Goal: Information Seeking & Learning: Find specific page/section

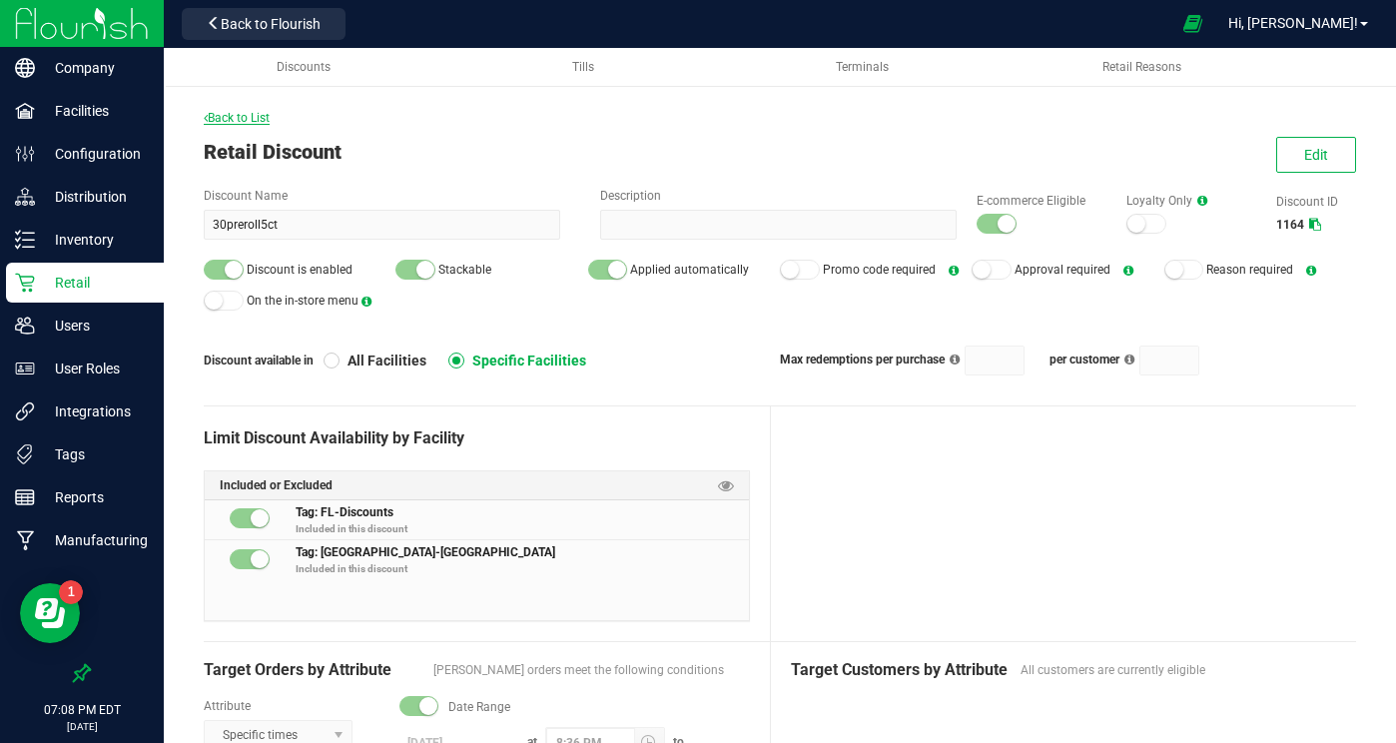
click at [250, 119] on span "Back to List" at bounding box center [237, 118] width 66 height 14
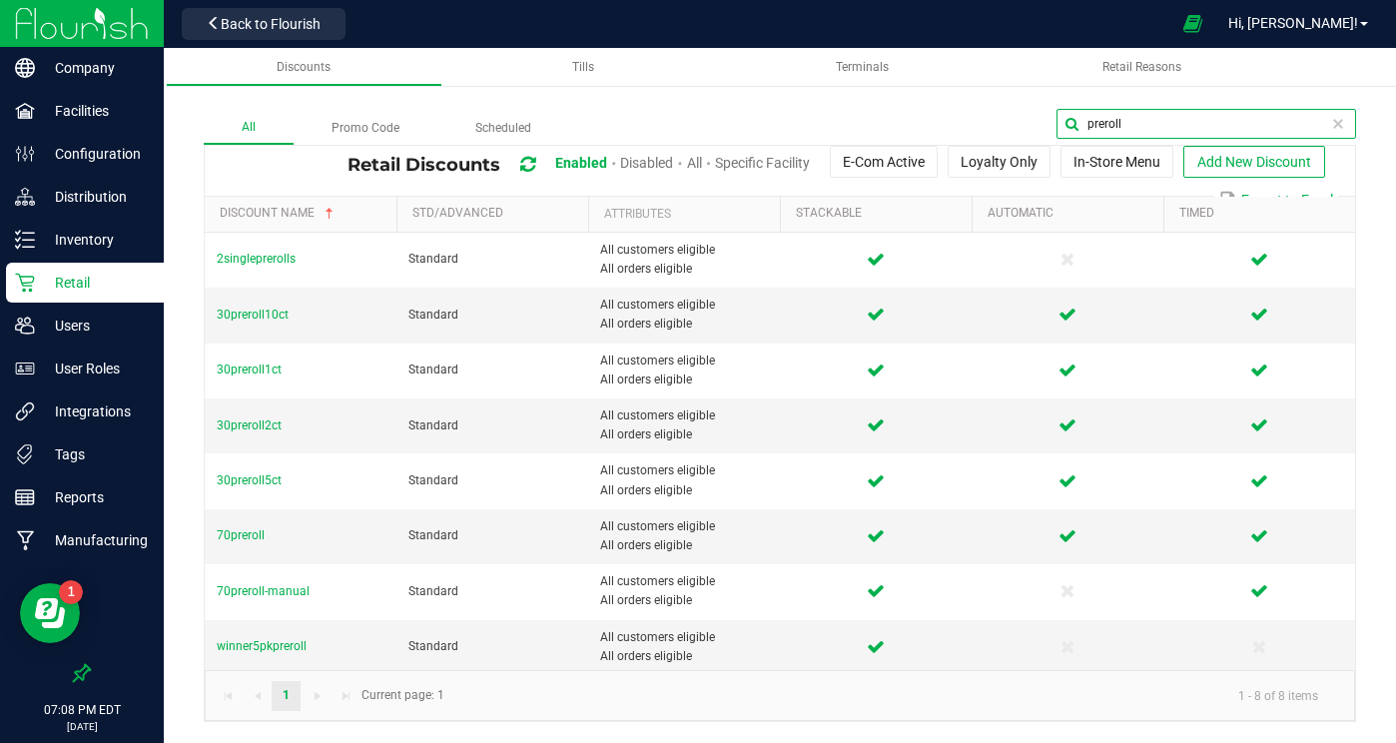
drag, startPoint x: 1328, startPoint y: 128, endPoint x: 1043, endPoint y: 118, distance: 284.7
click at [1042, 117] on div "preroll" at bounding box center [962, 127] width 787 height 36
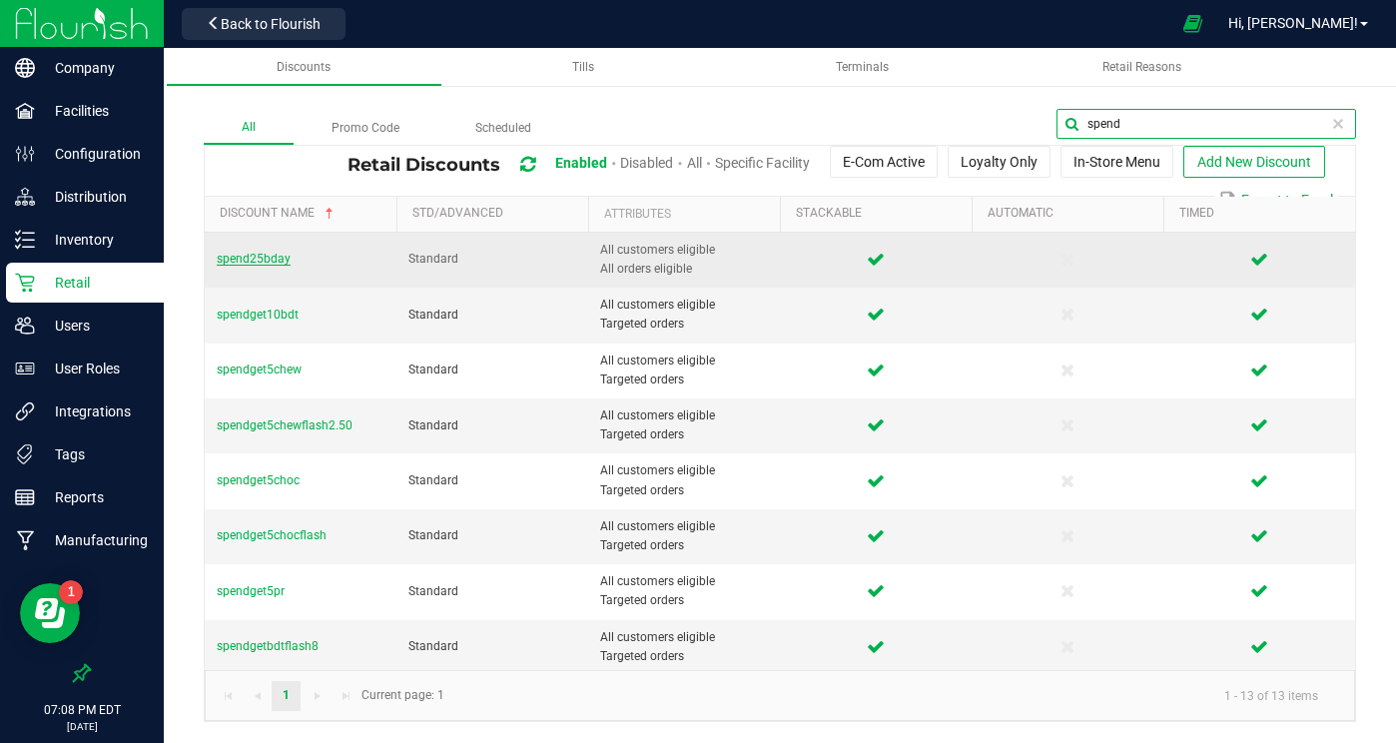
type input "spend"
click at [274, 263] on span "spend25bday" at bounding box center [254, 259] width 74 height 14
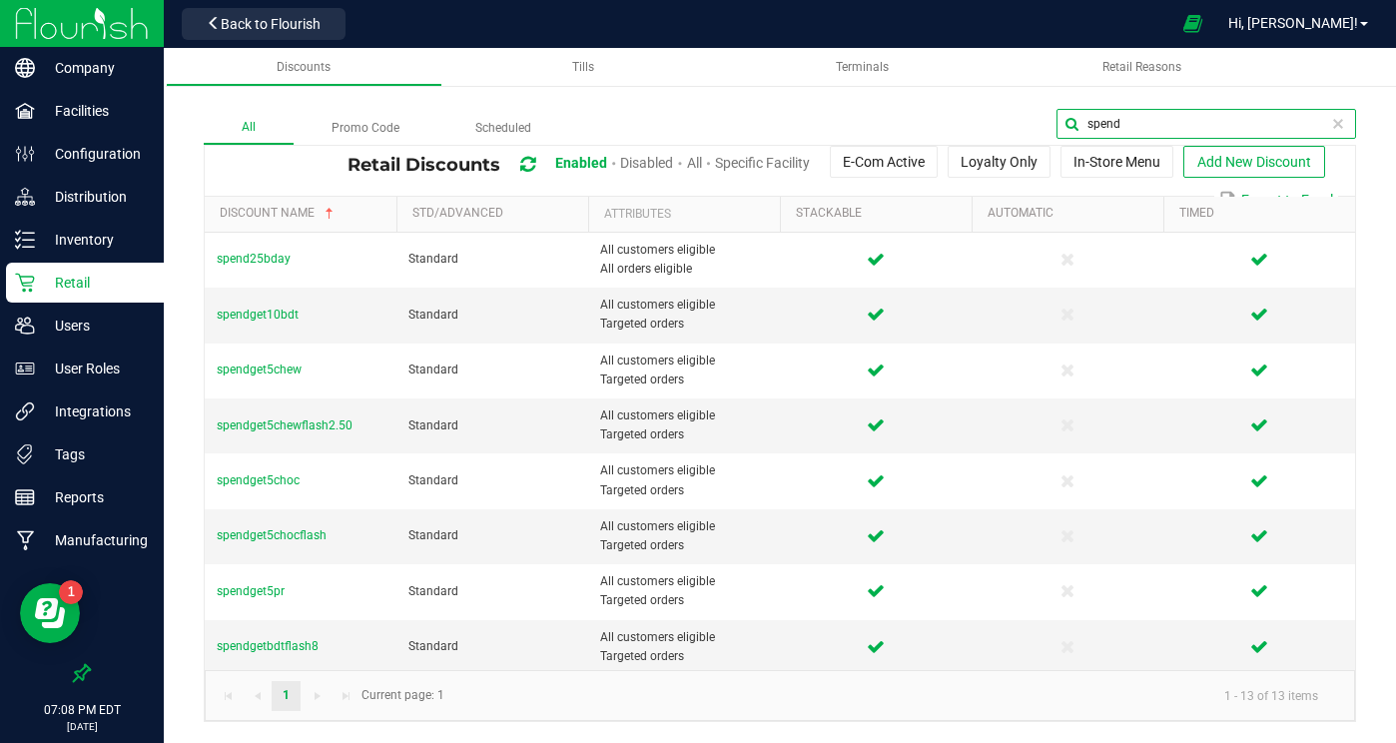
drag, startPoint x: 1340, startPoint y: 123, endPoint x: 922, endPoint y: 105, distance: 418.7
click at [922, 105] on div "All Promo Code Scheduled spend Retail Discounts Enabled Disabled All Specific F…" at bounding box center [780, 395] width 1232 height 693
type input "40acc"
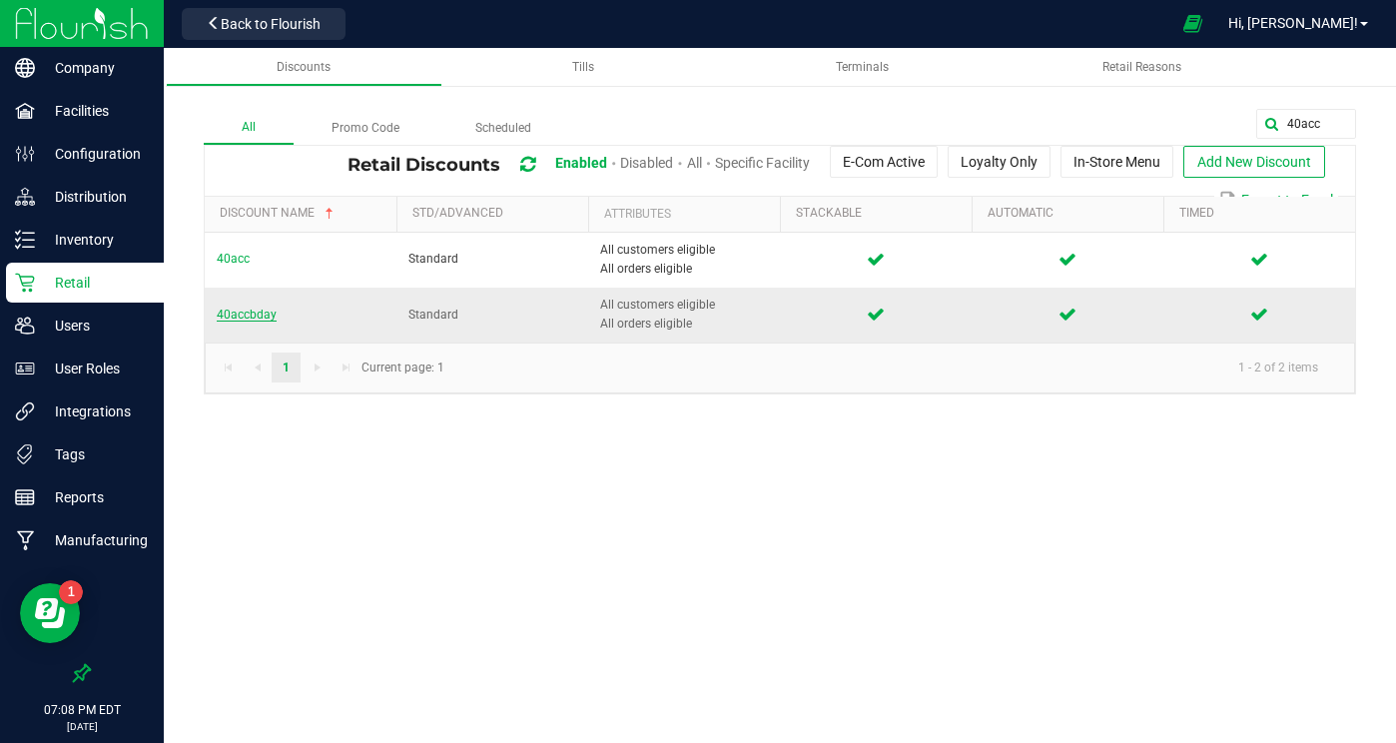
click at [230, 310] on span "40accbday" at bounding box center [247, 315] width 60 height 14
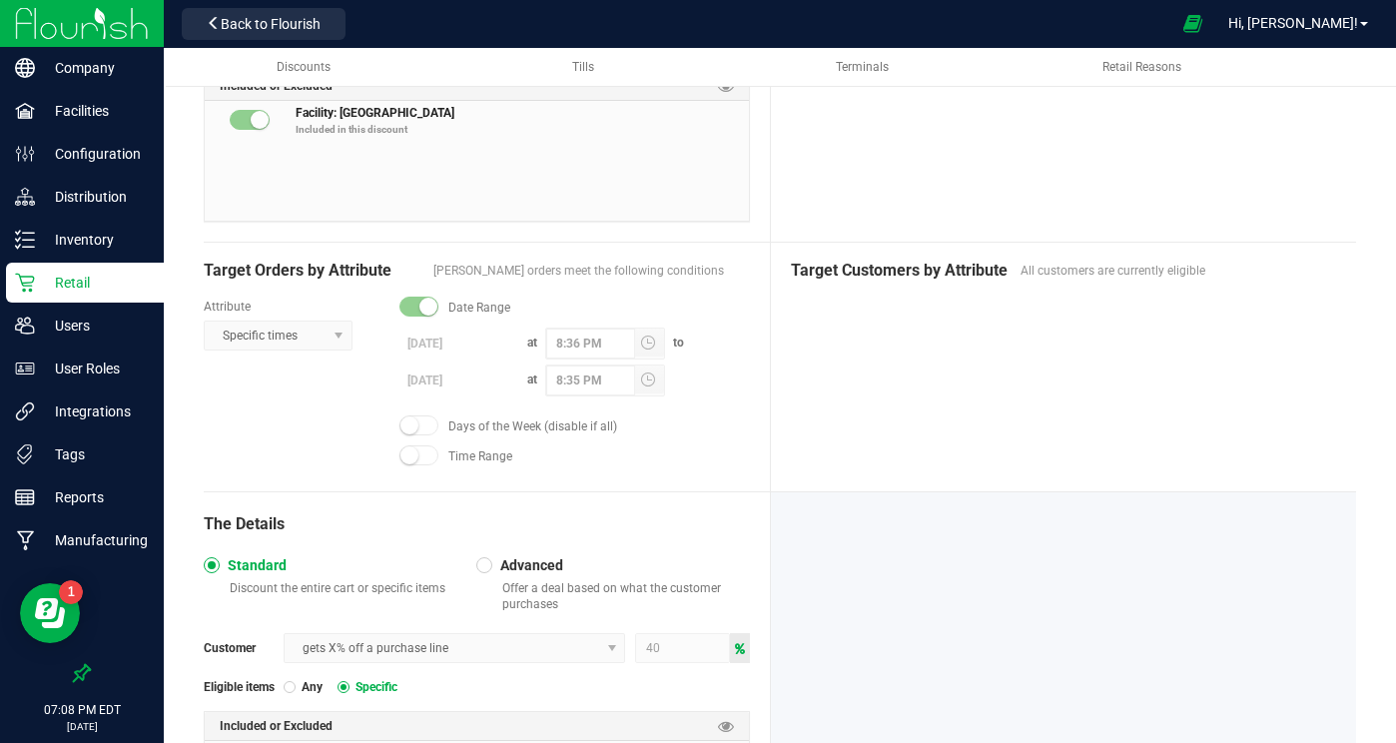
scroll to position [571, 0]
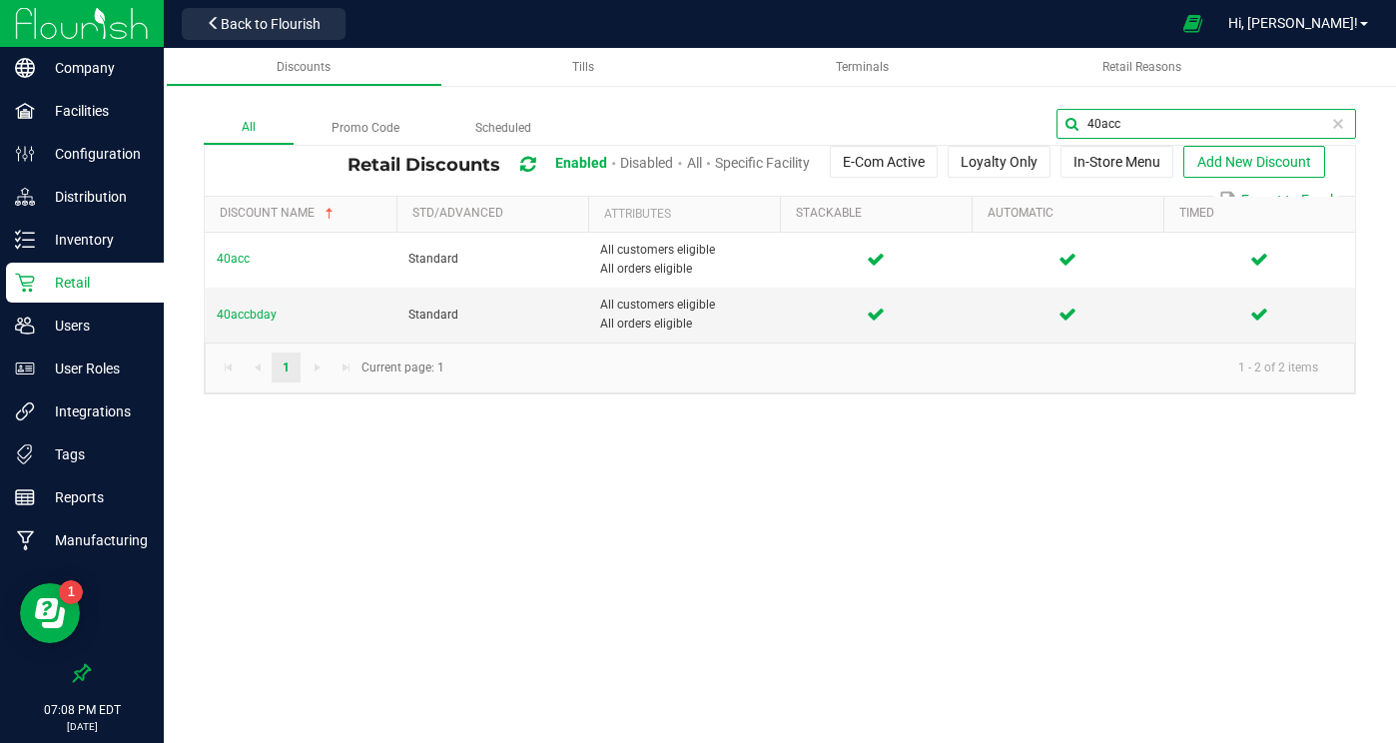
drag, startPoint x: 1282, startPoint y: 124, endPoint x: 1089, endPoint y: 114, distance: 192.9
click at [1089, 114] on input "40acc" at bounding box center [1206, 124] width 300 height 30
type input "chews"
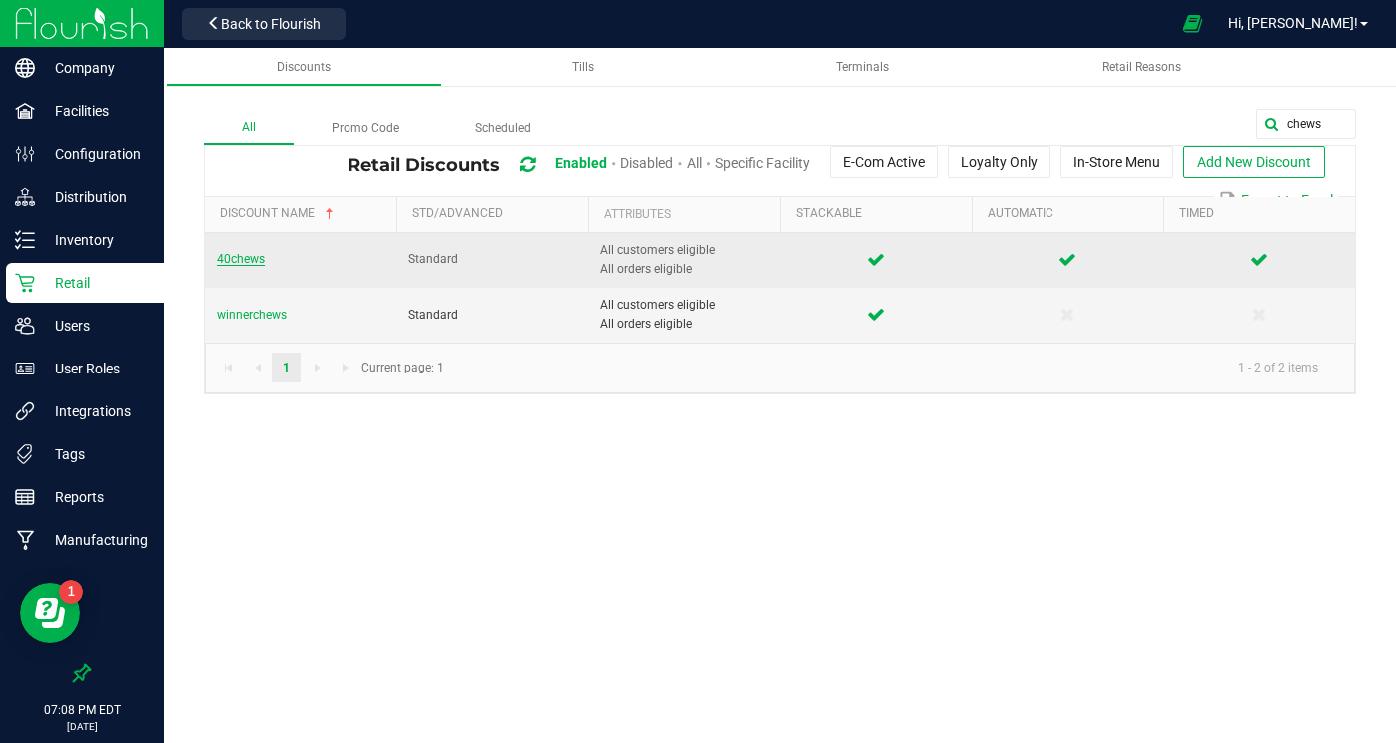
click at [245, 253] on span "40chews" at bounding box center [241, 259] width 48 height 14
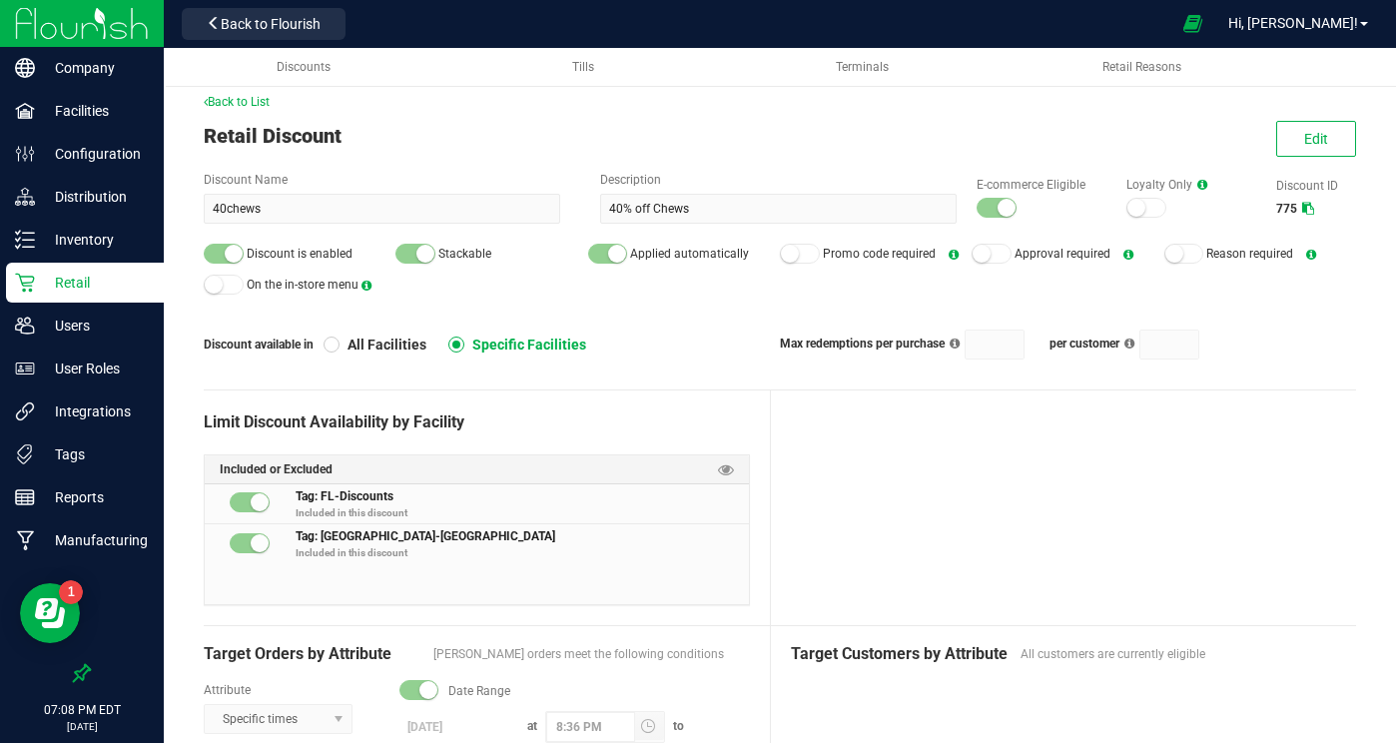
scroll to position [14, 0]
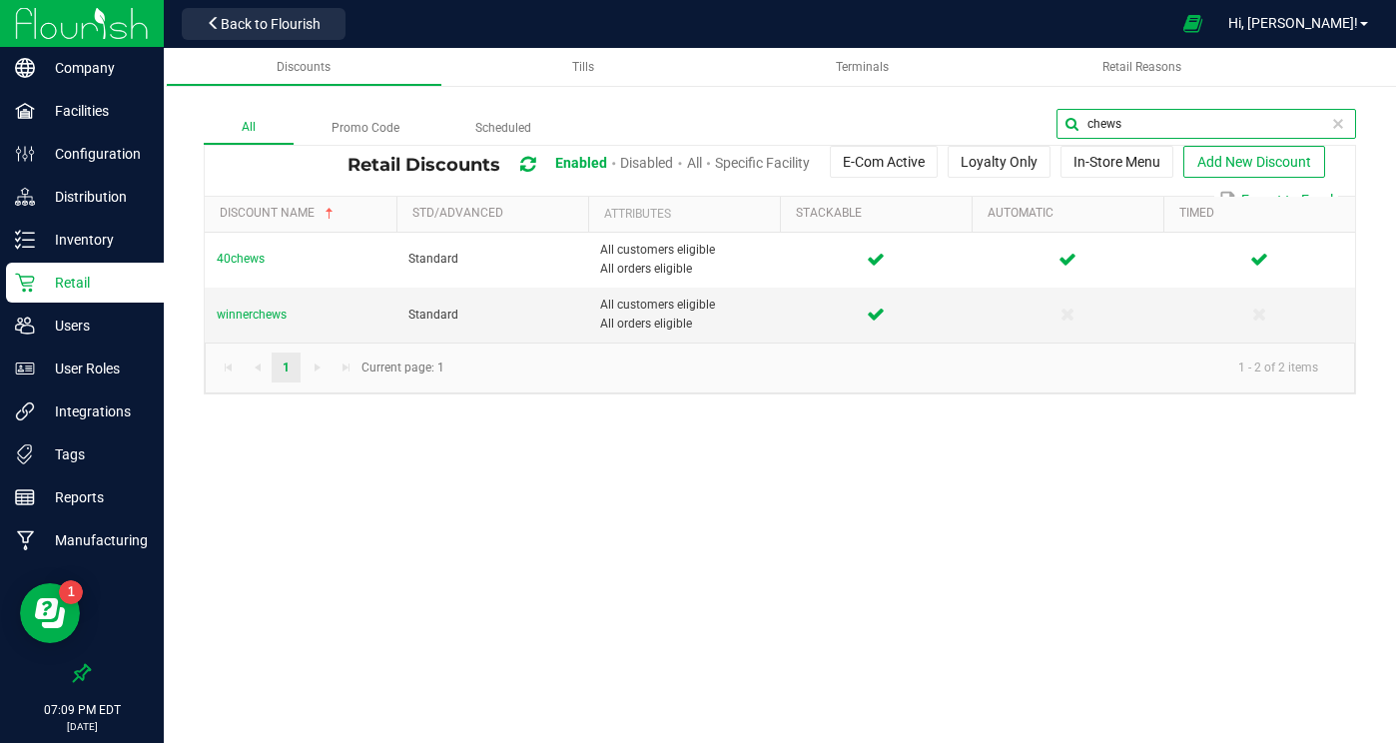
drag, startPoint x: 1335, startPoint y: 124, endPoint x: 1079, endPoint y: 121, distance: 255.6
click at [1078, 119] on input "chews" at bounding box center [1206, 124] width 300 height 30
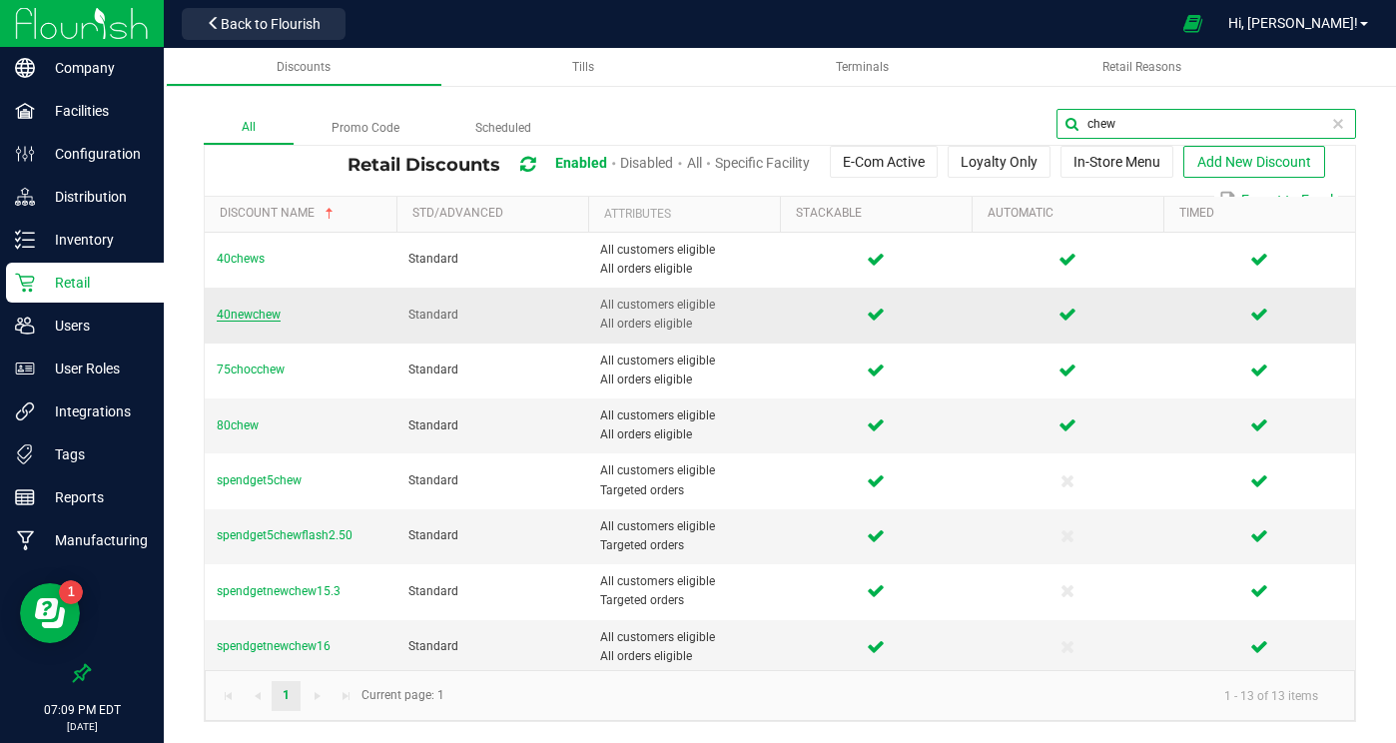
type input "chew"
click at [243, 314] on span "40newchew" at bounding box center [249, 315] width 64 height 14
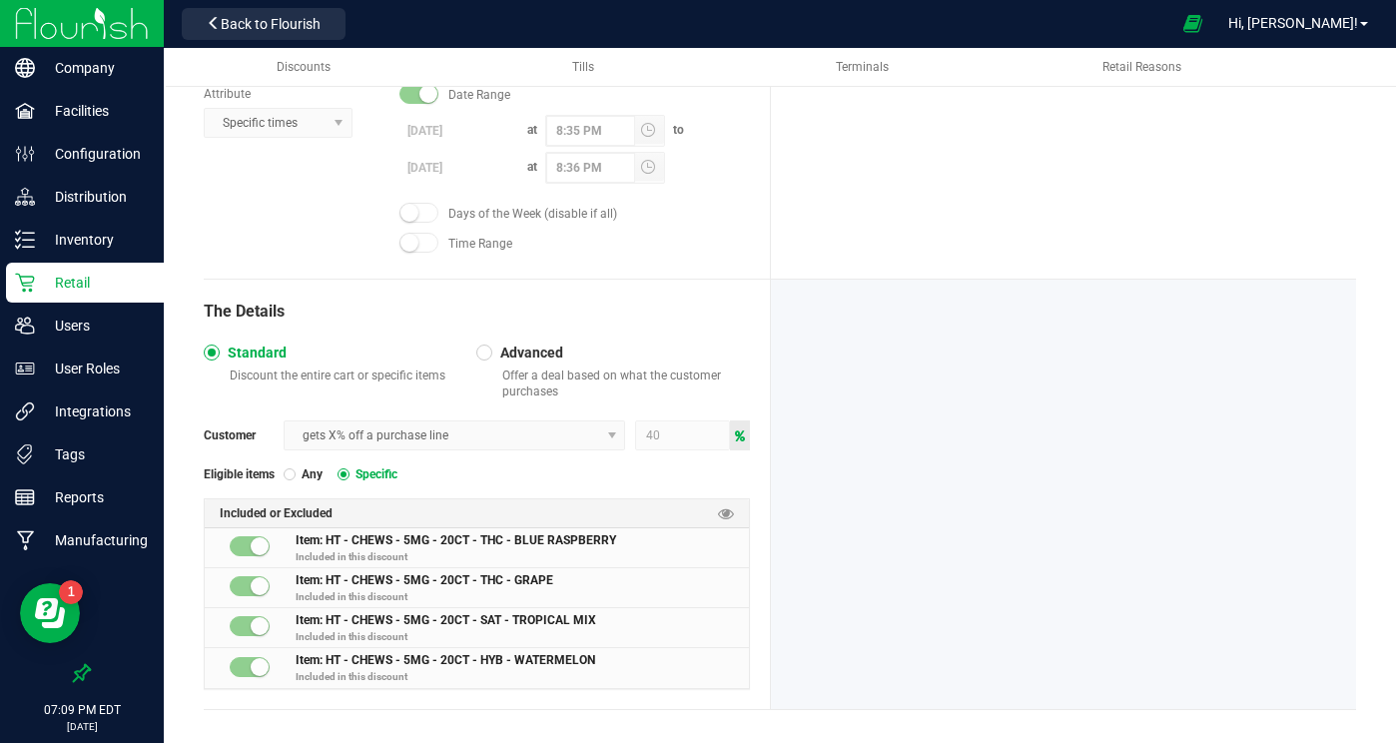
scroll to position [627, 0]
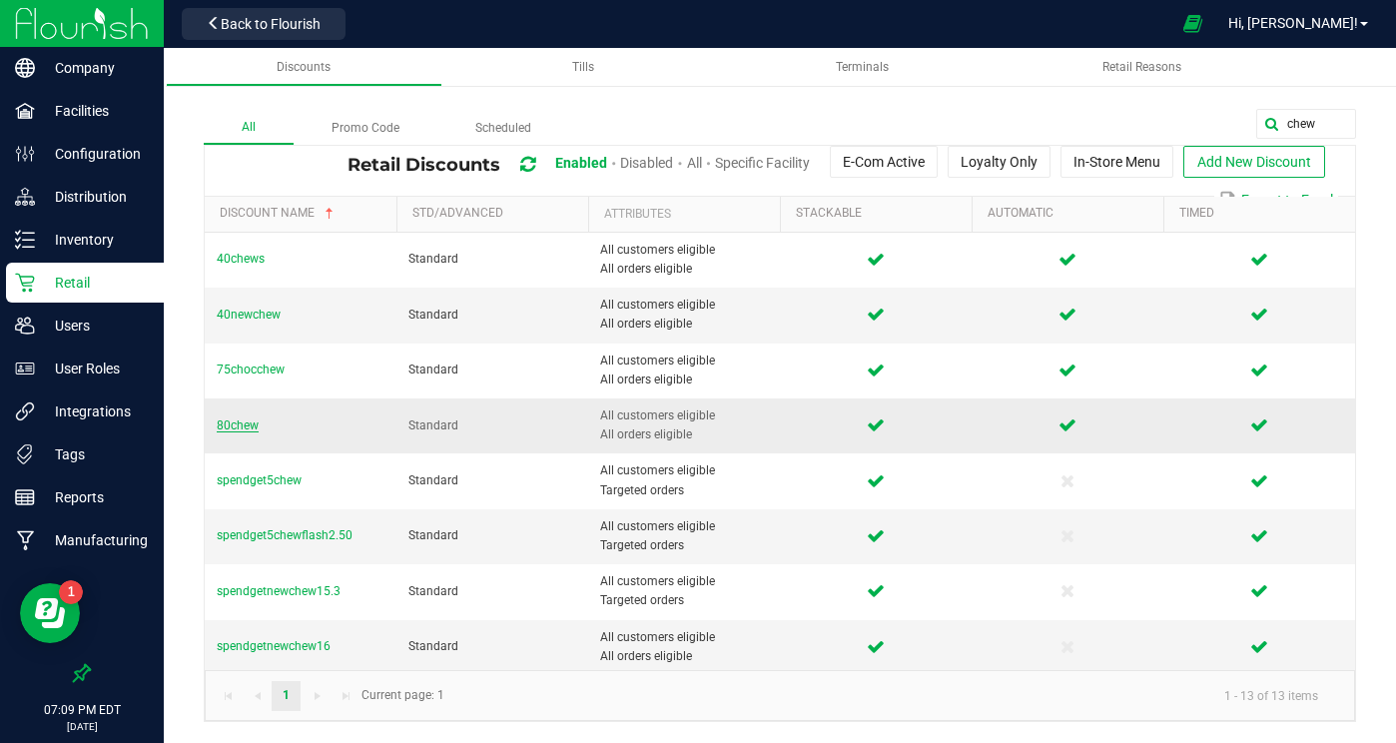
click at [238, 421] on span "80chew" at bounding box center [238, 425] width 42 height 14
drag, startPoint x: 1324, startPoint y: 120, endPoint x: 1075, endPoint y: 106, distance: 249.0
click at [1075, 106] on div "All Promo Code Scheduled chew Retail Discounts Enabled Disabled All Specific Fa…" at bounding box center [780, 395] width 1232 height 693
type input "dvape"
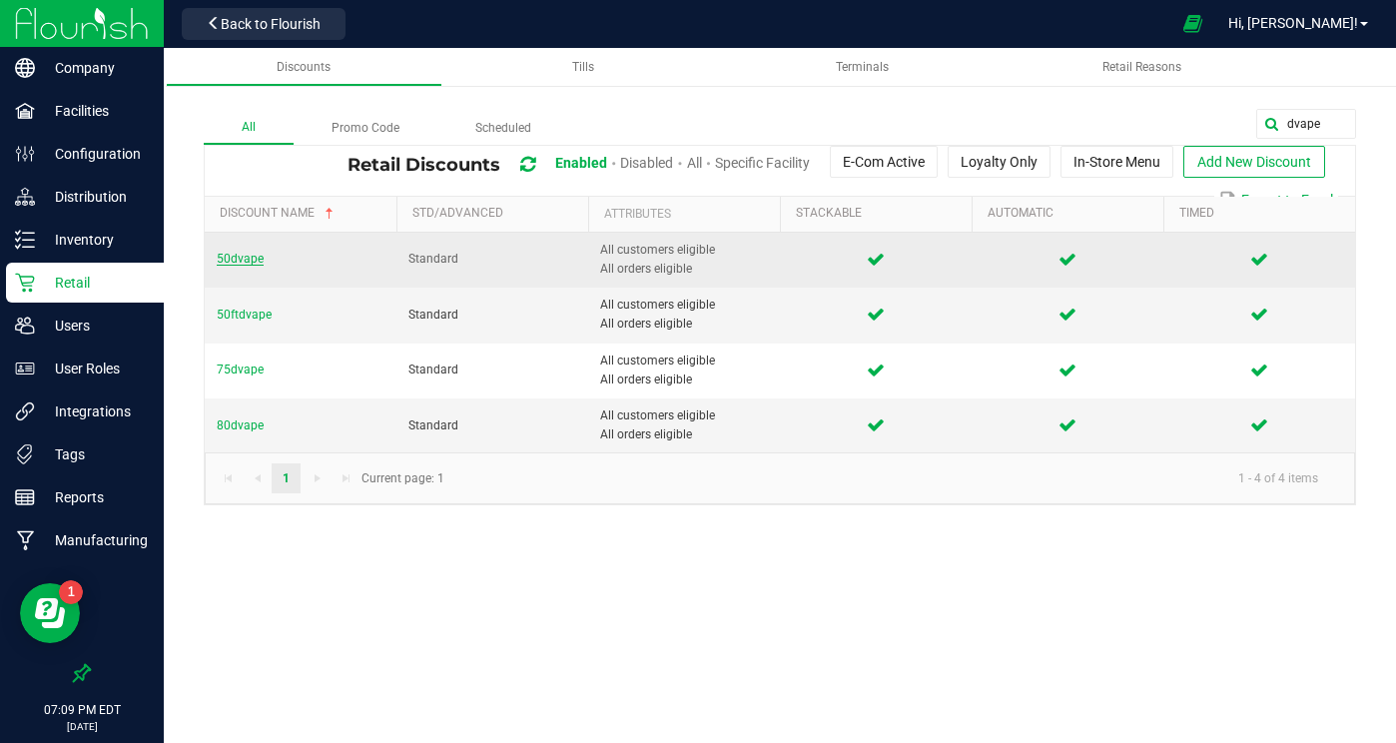
click at [240, 259] on span "50dvape" at bounding box center [240, 259] width 47 height 14
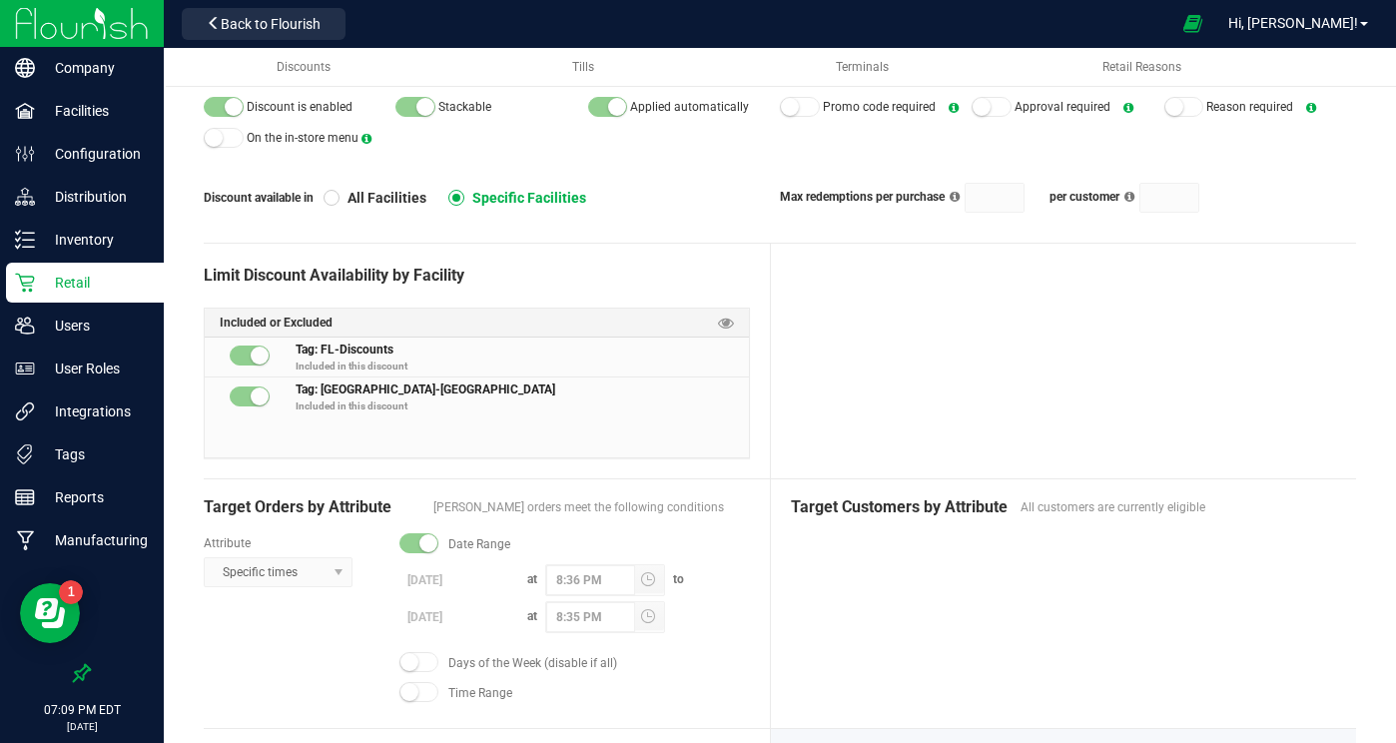
scroll to position [168, 0]
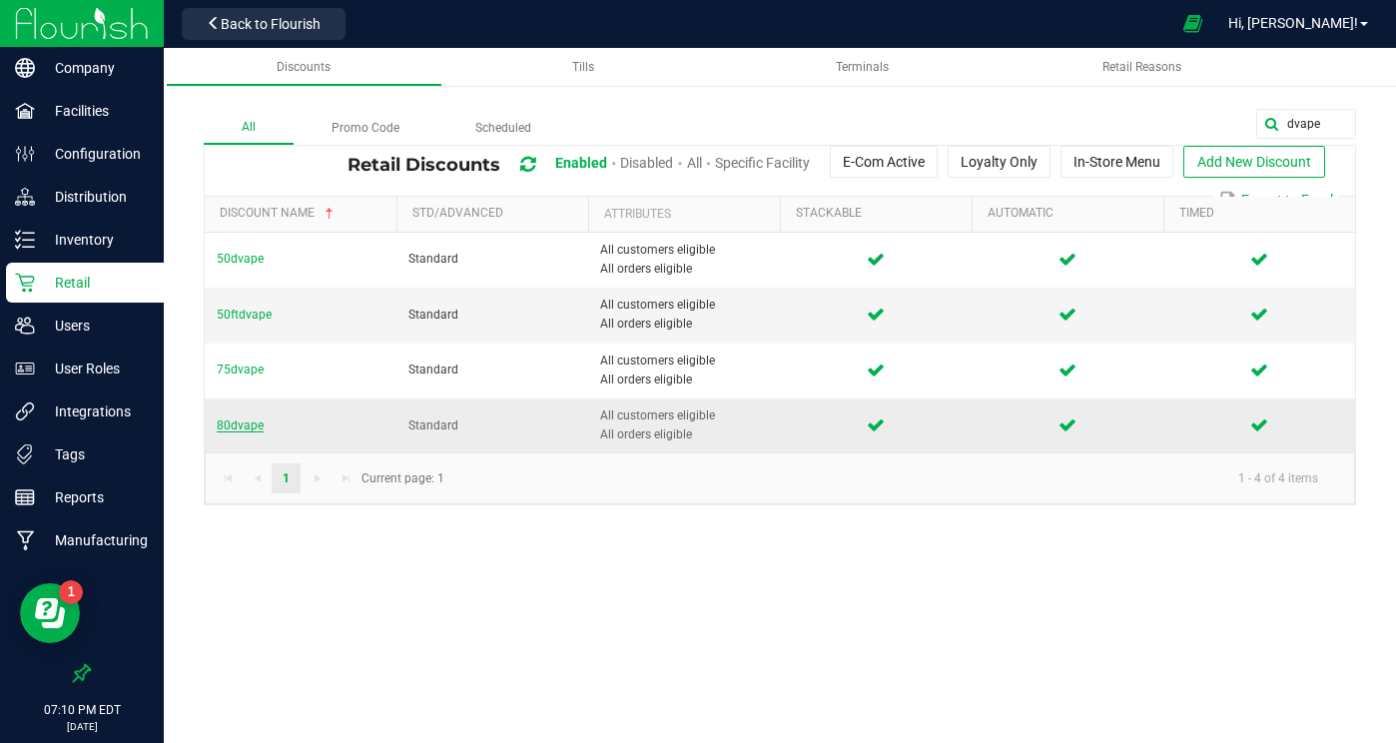
click at [230, 423] on span "80dvape" at bounding box center [240, 425] width 47 height 14
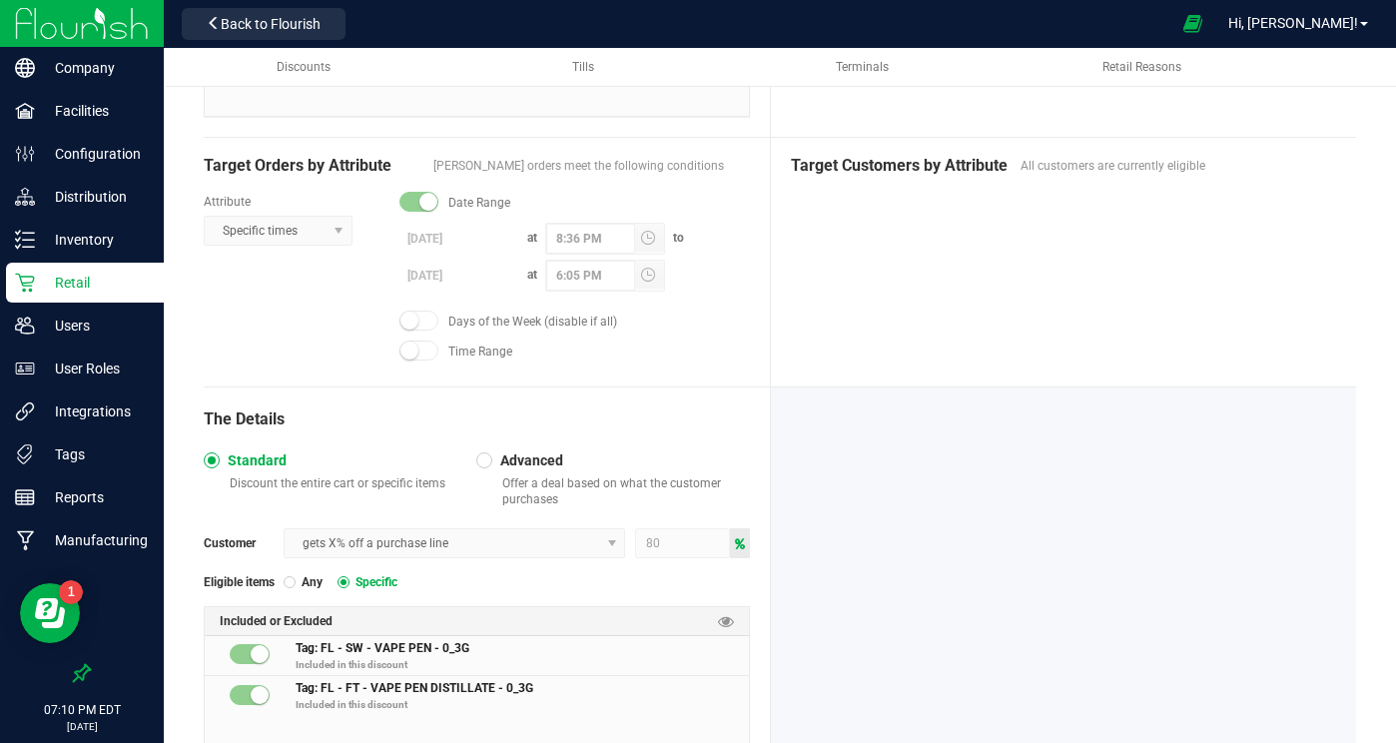
scroll to position [587, 0]
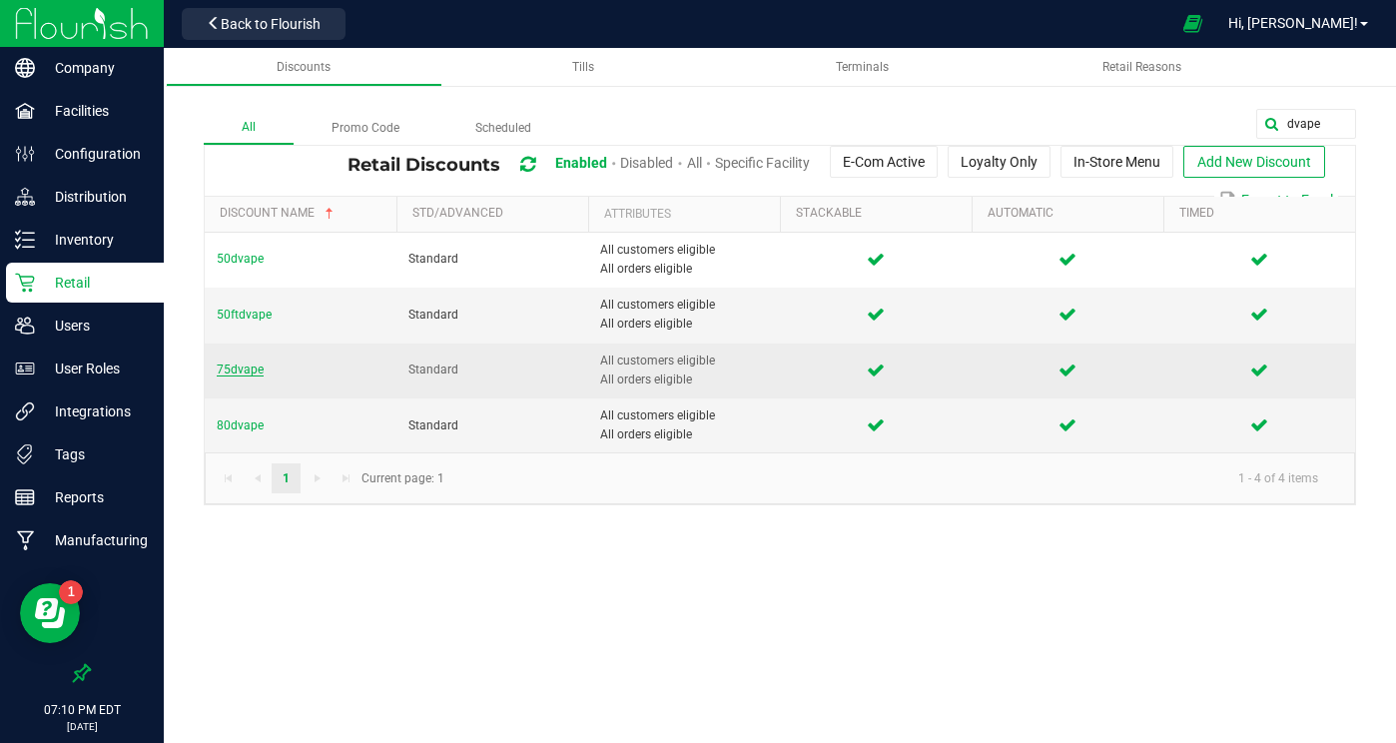
click at [236, 373] on span "75dvape" at bounding box center [240, 369] width 47 height 14
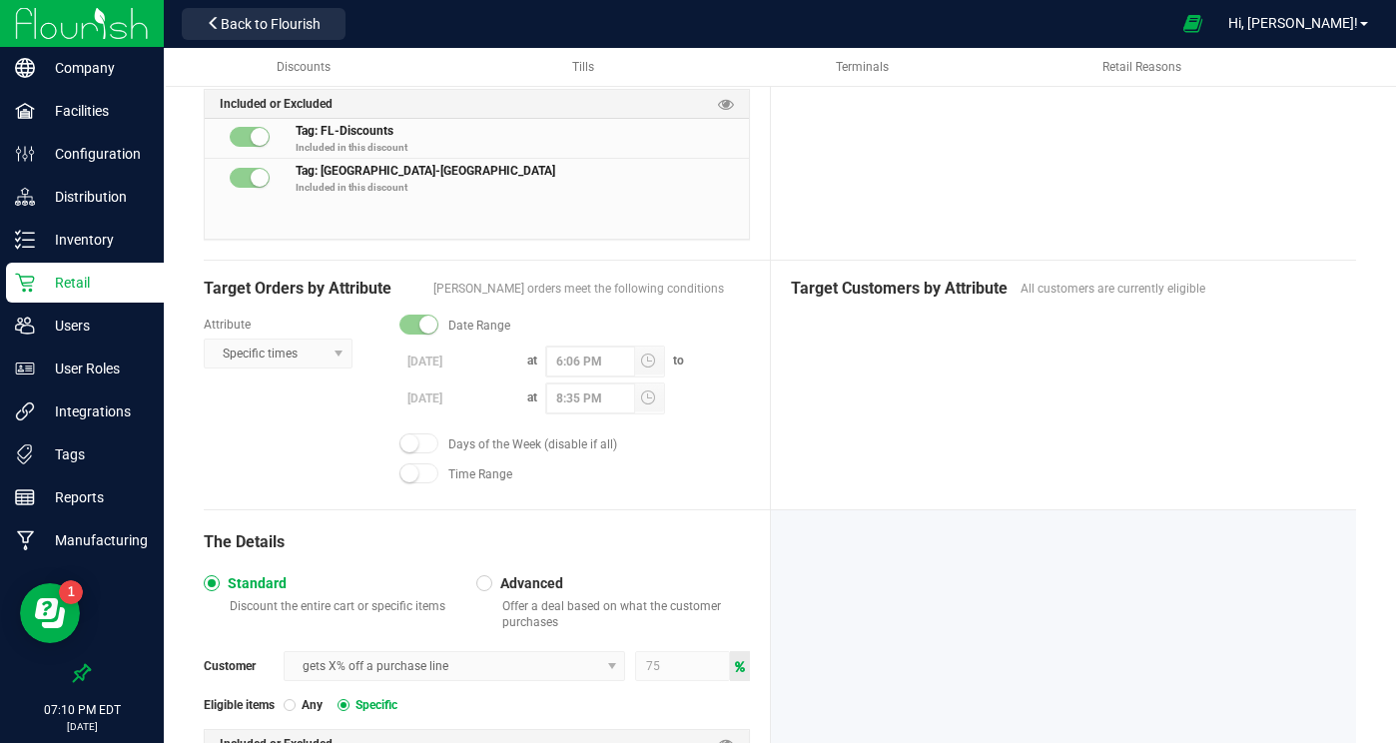
scroll to position [316, 0]
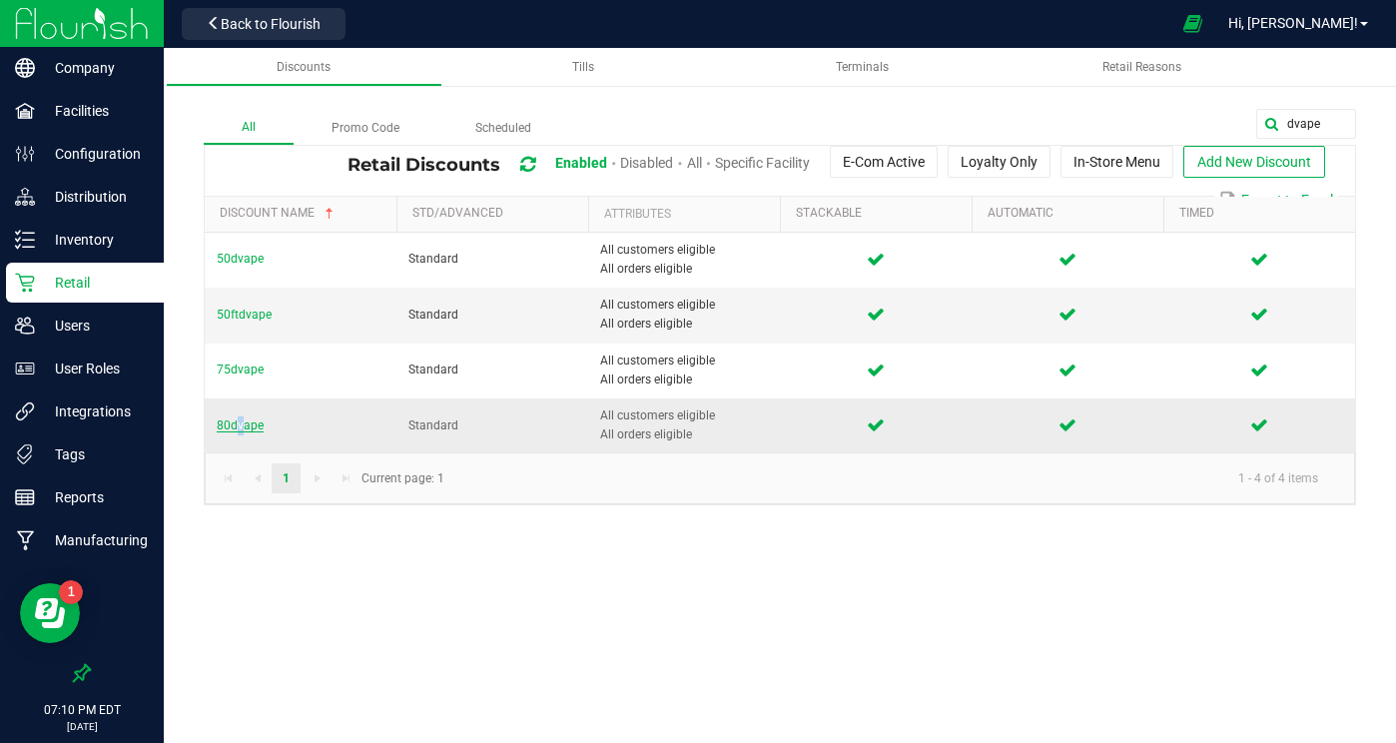
click at [233, 420] on span "80dvape" at bounding box center [240, 425] width 47 height 14
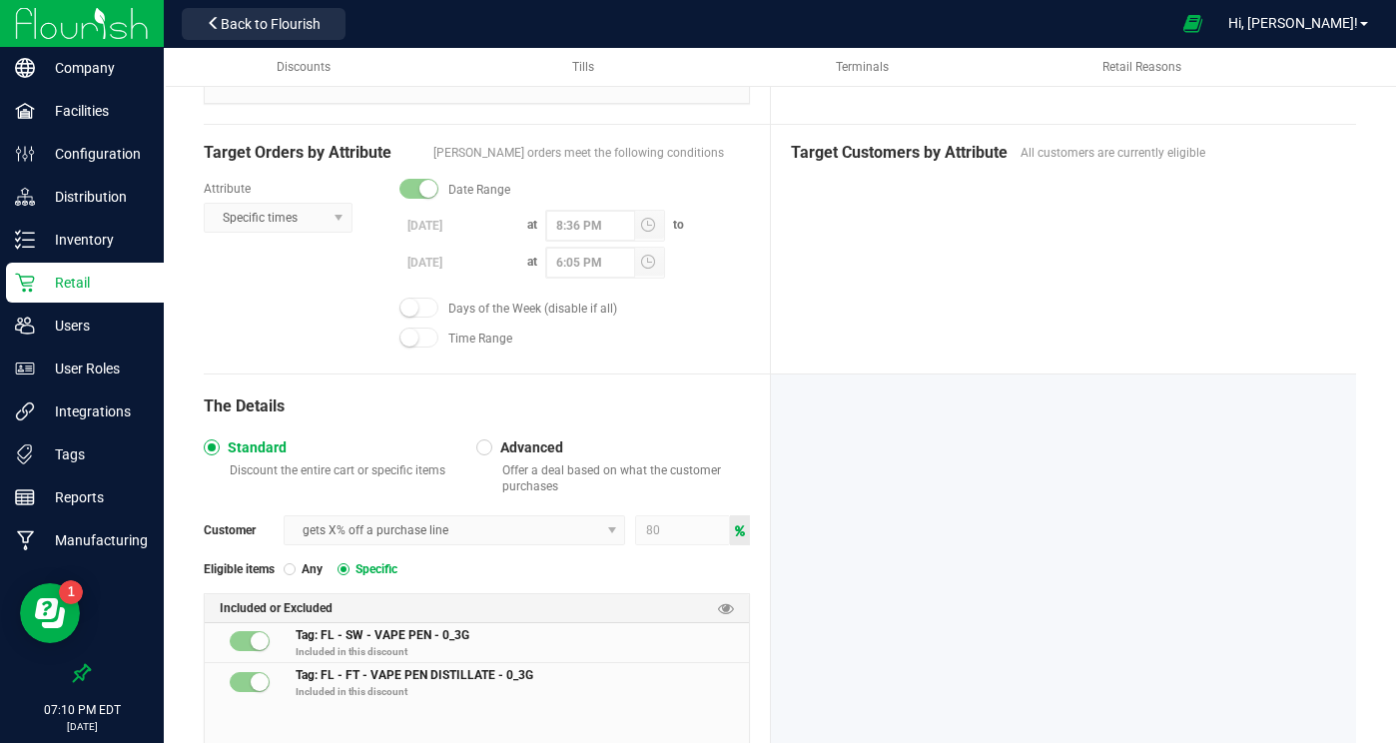
scroll to position [587, 0]
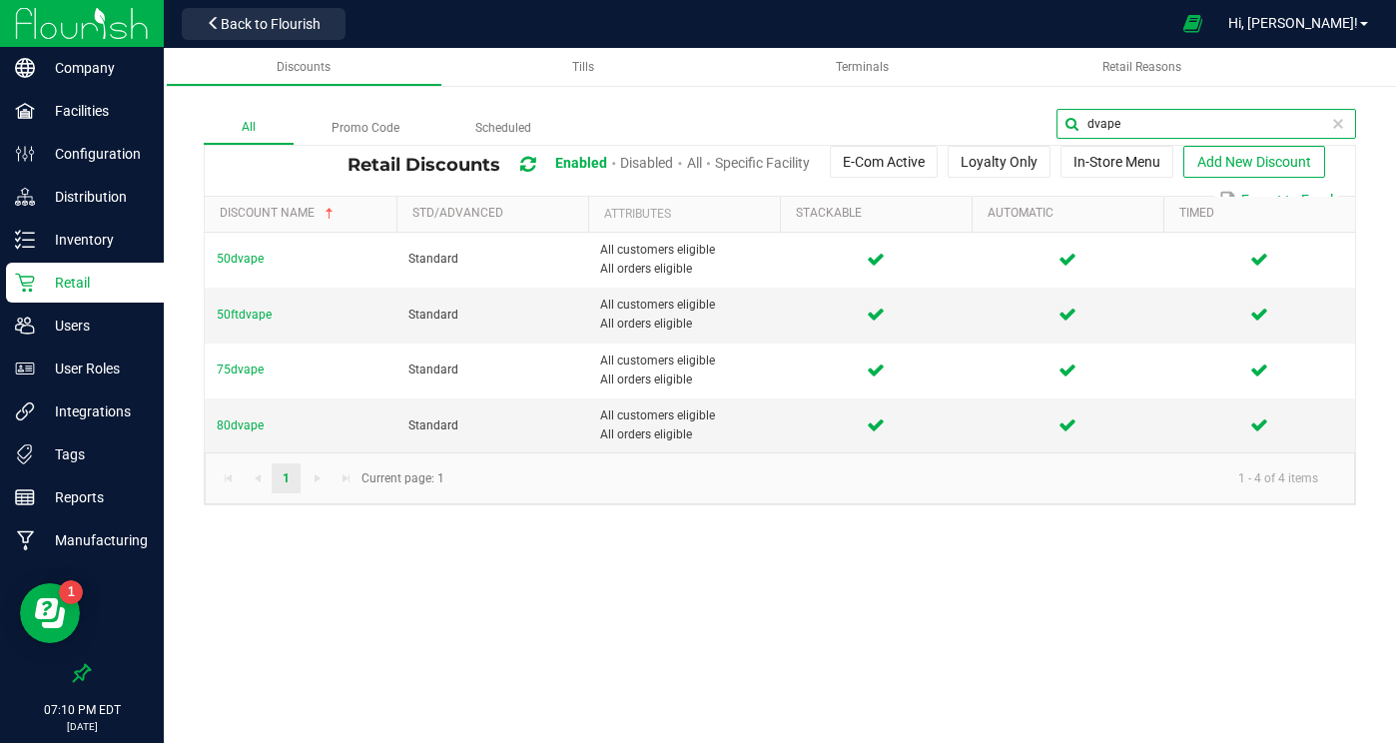
drag, startPoint x: 1324, startPoint y: 126, endPoint x: 1162, endPoint y: 115, distance: 162.1
click at [1160, 114] on input "dvape" at bounding box center [1206, 124] width 300 height 30
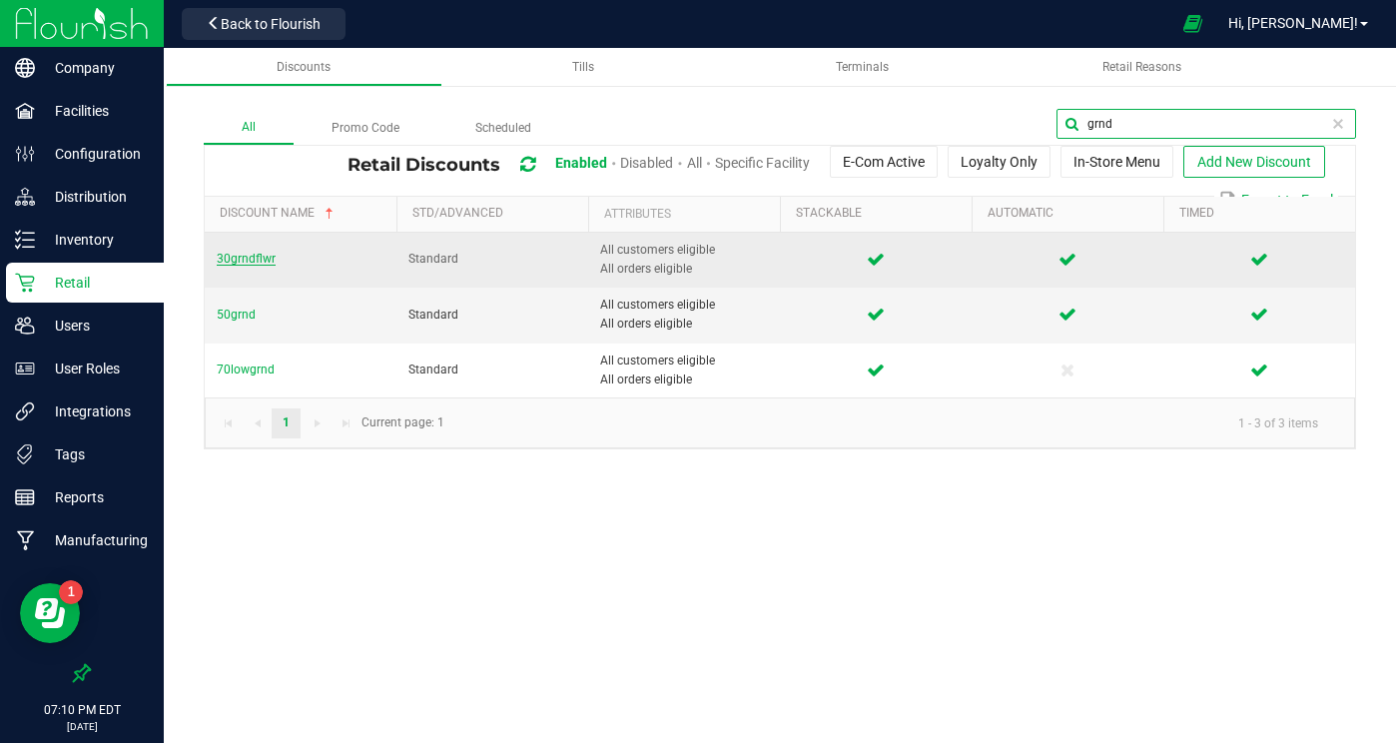
type input "grnd"
click at [260, 252] on span "30grndflwr" at bounding box center [246, 259] width 59 height 14
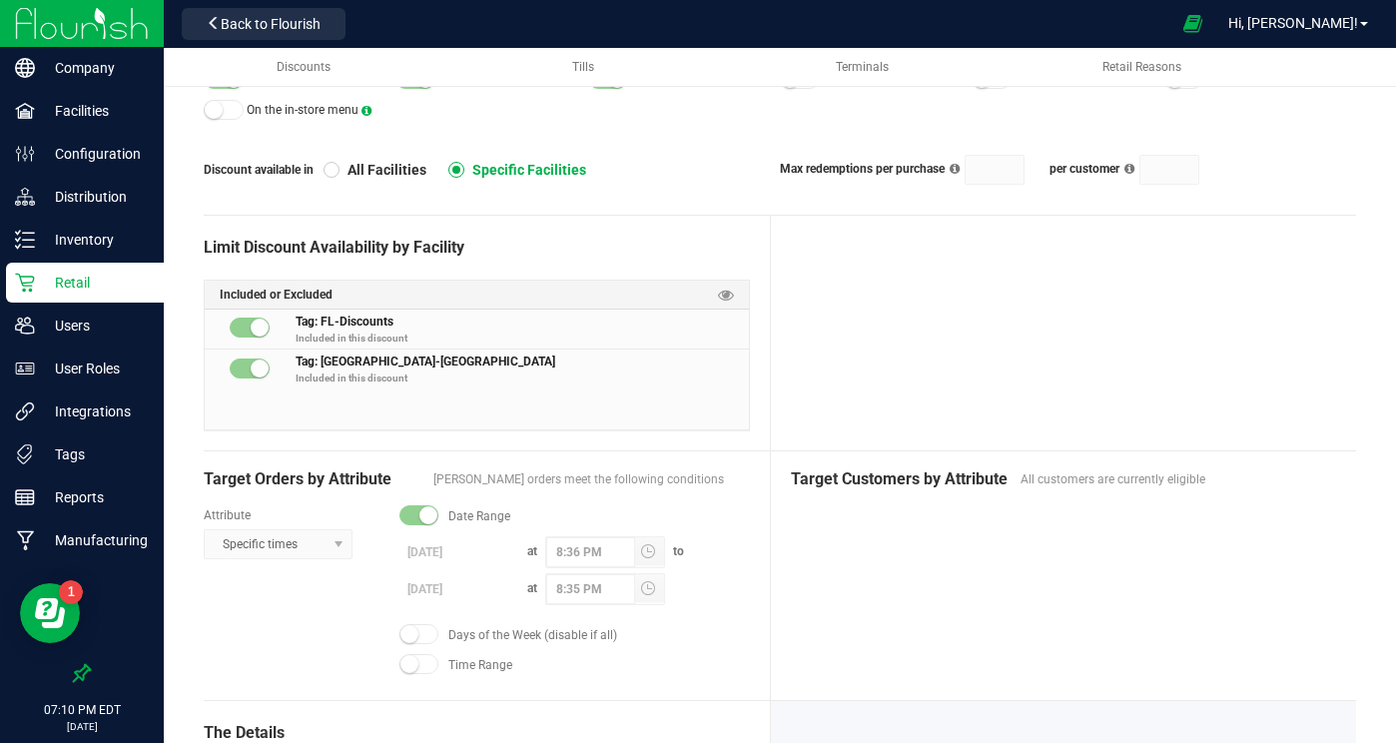
scroll to position [188, 0]
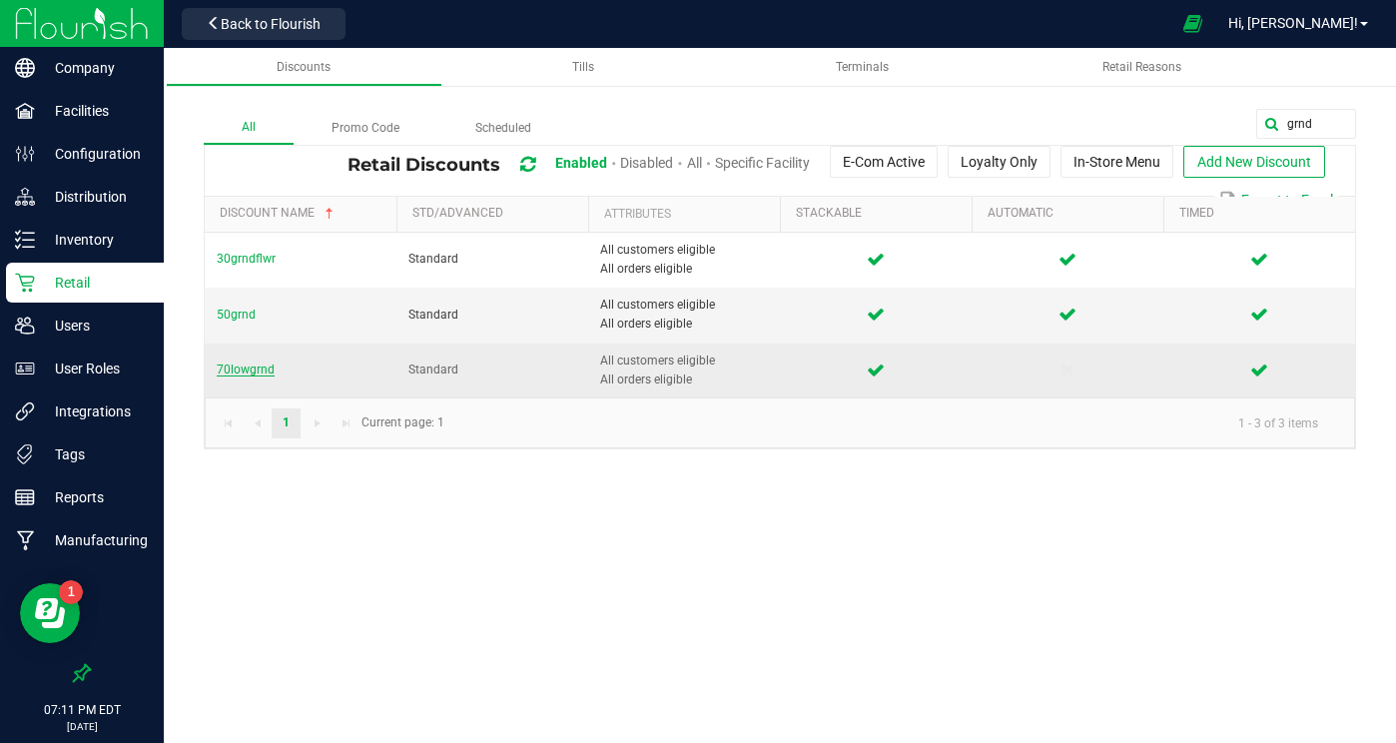
click at [249, 366] on span "70lowgrnd" at bounding box center [246, 369] width 58 height 14
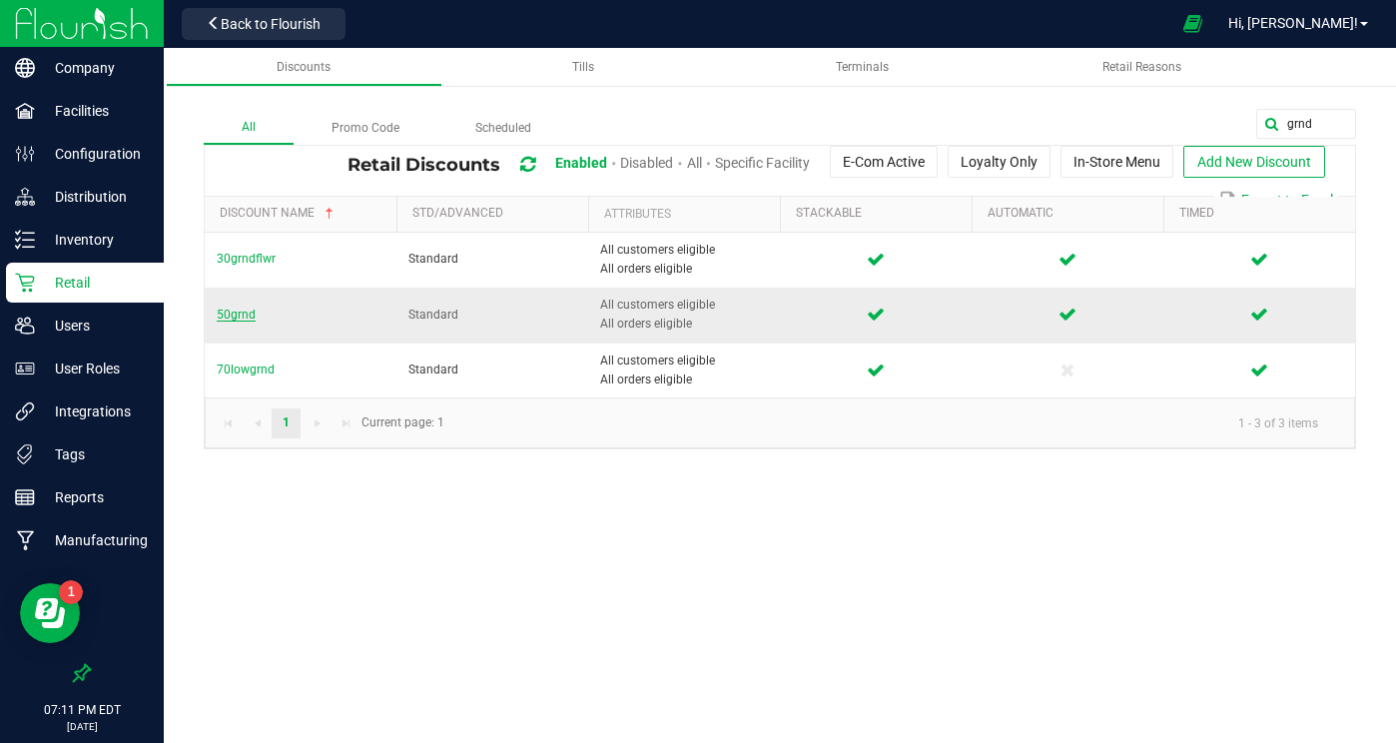
click at [237, 315] on span "50grnd" at bounding box center [236, 315] width 39 height 14
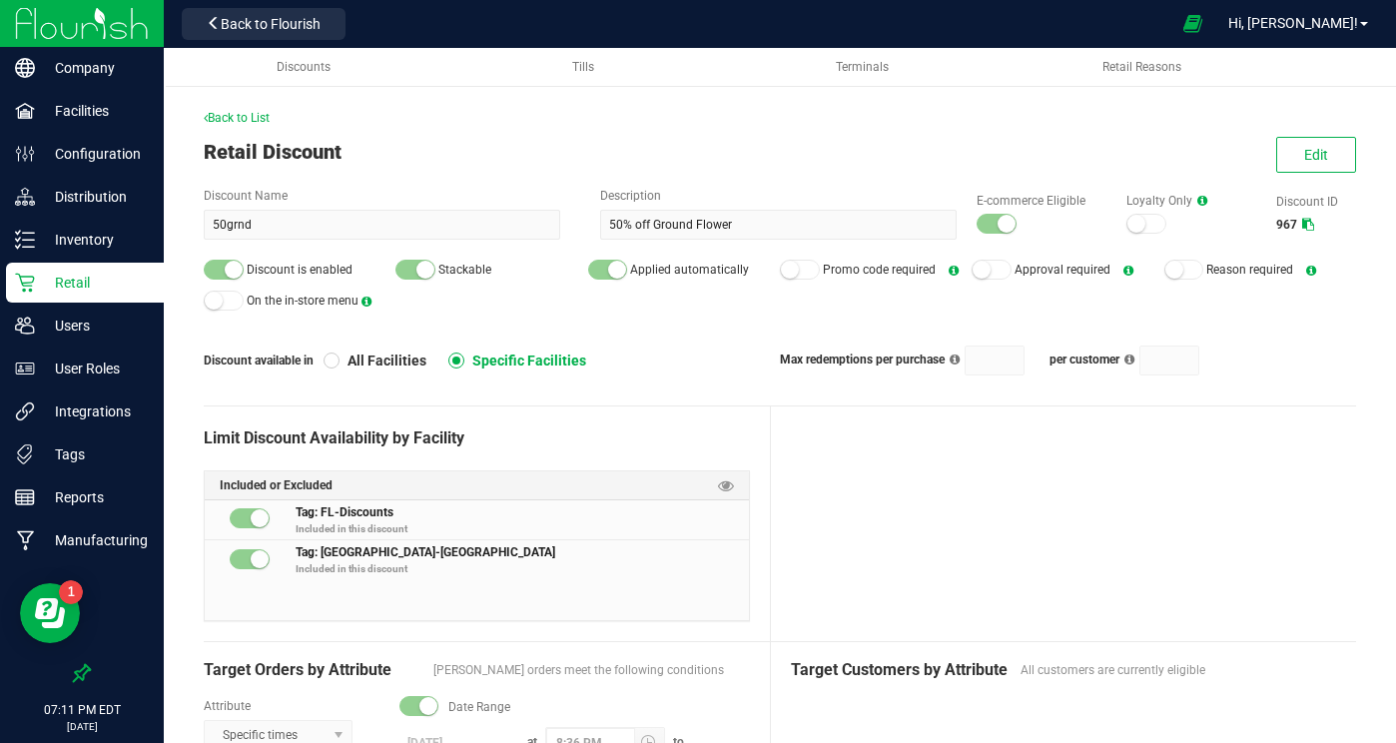
scroll to position [20, 0]
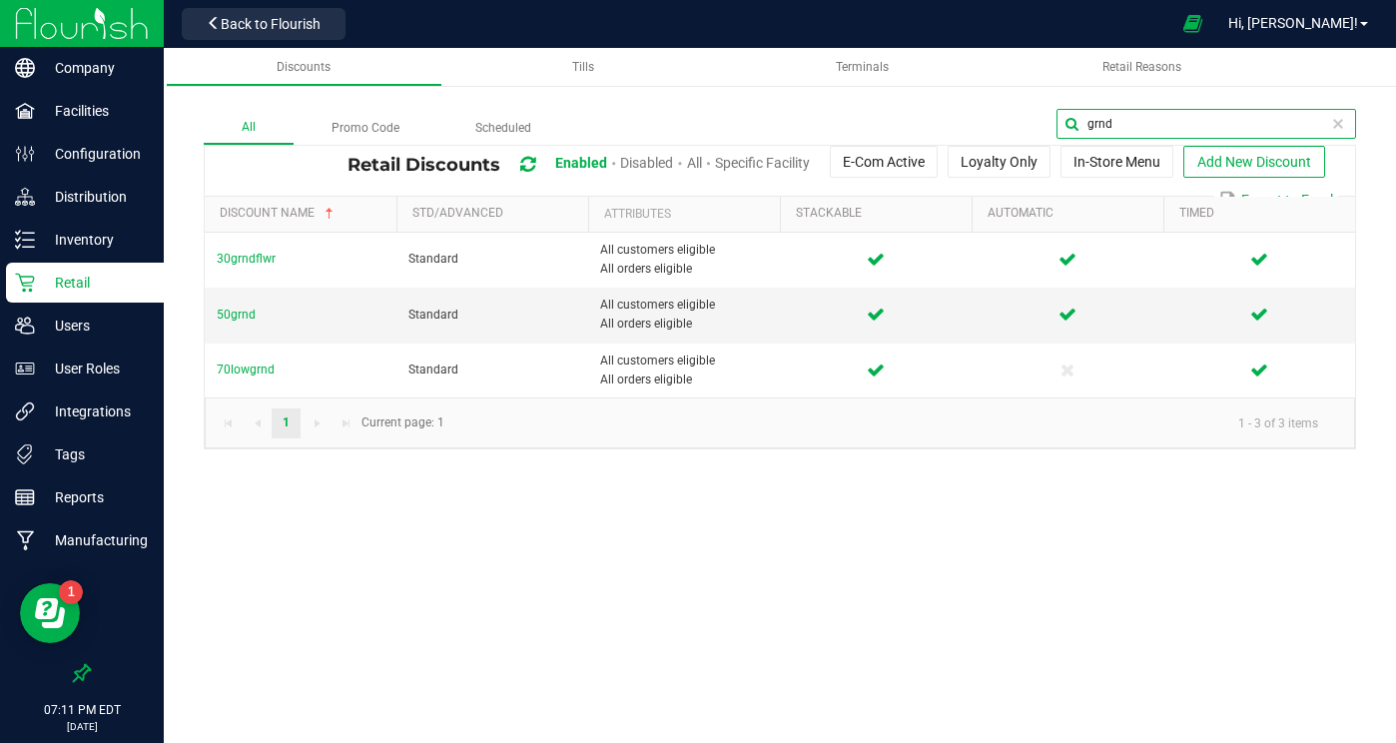
drag, startPoint x: 1289, startPoint y: 118, endPoint x: 1166, endPoint y: 118, distance: 122.8
click at [1166, 118] on input "grnd" at bounding box center [1206, 124] width 300 height 30
type input "g"
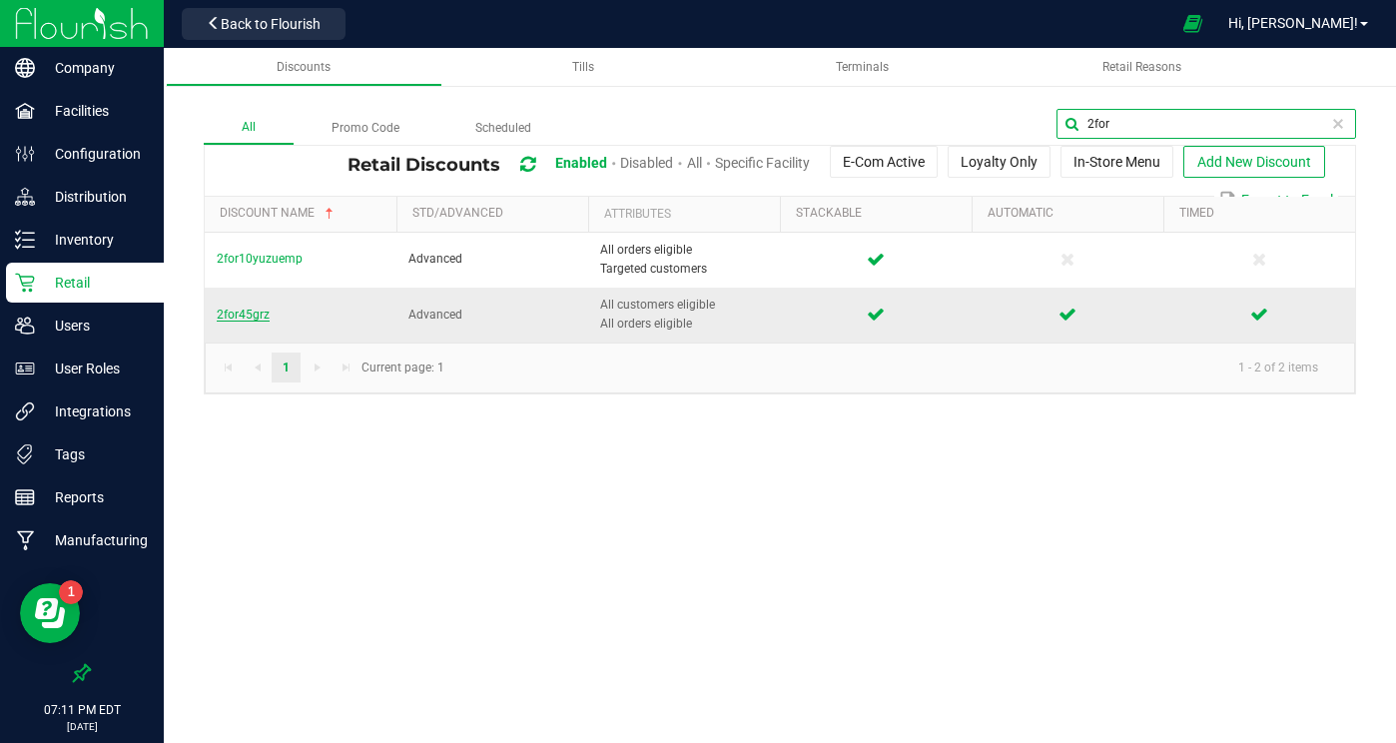
type input "2for"
click at [241, 315] on span "2for45grz" at bounding box center [243, 315] width 53 height 14
drag, startPoint x: 1330, startPoint y: 125, endPoint x: 1080, endPoint y: 110, distance: 250.0
click at [1080, 110] on input "2for" at bounding box center [1206, 124] width 300 height 30
type input "cdt"
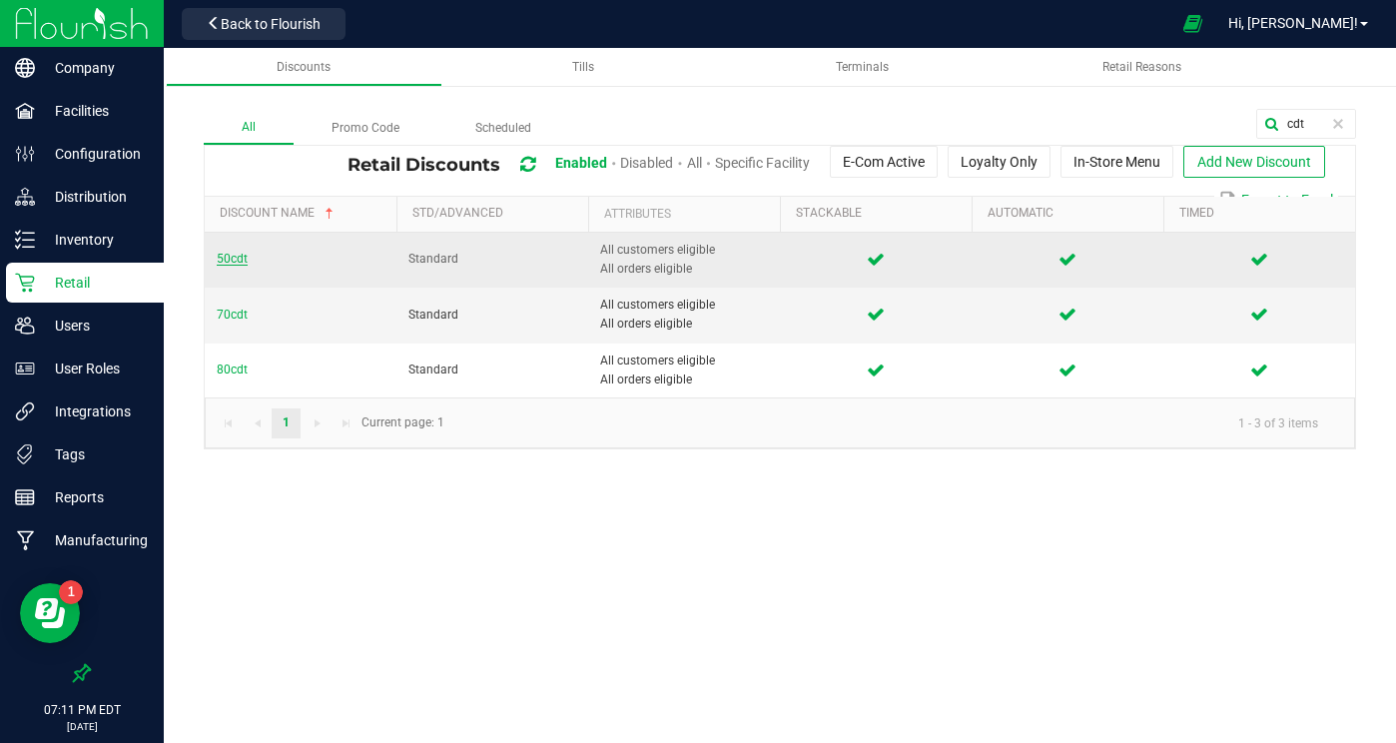
click at [230, 260] on span "50cdt" at bounding box center [232, 259] width 31 height 14
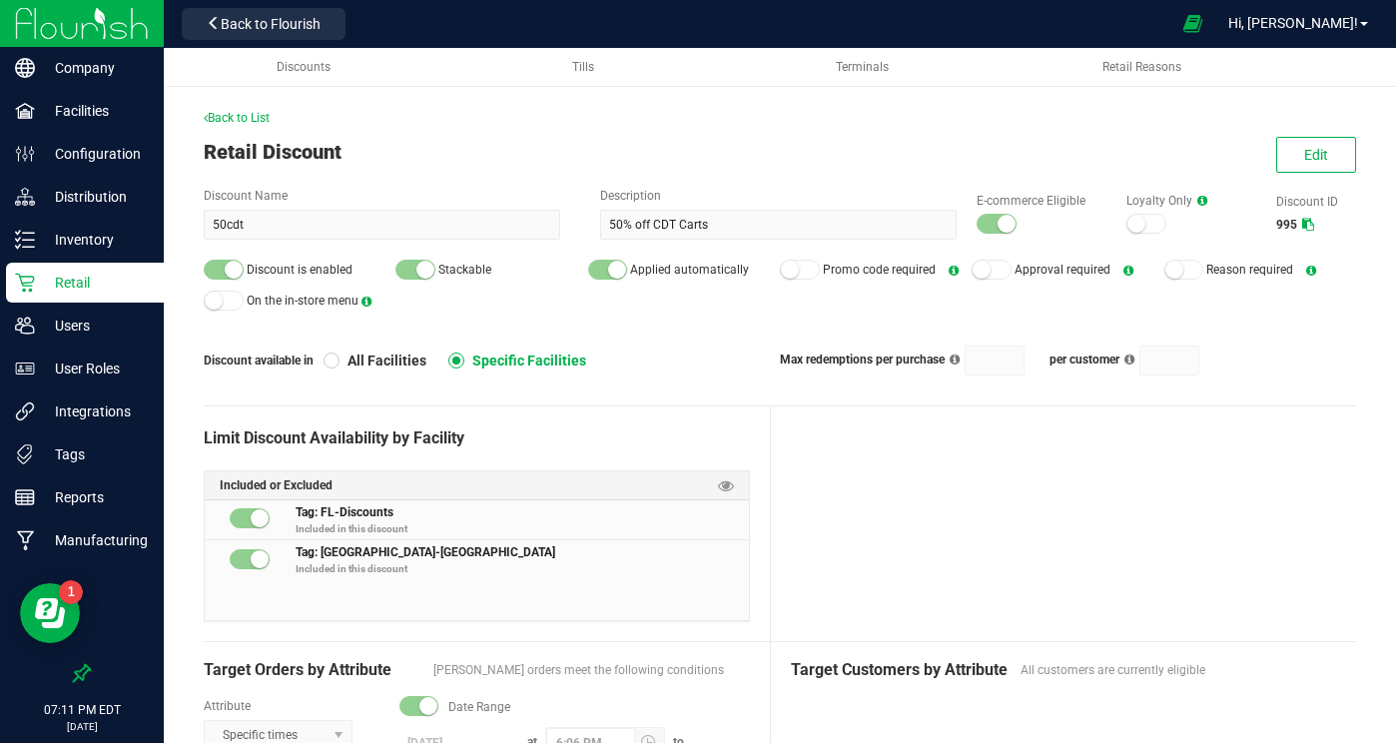
scroll to position [155, 0]
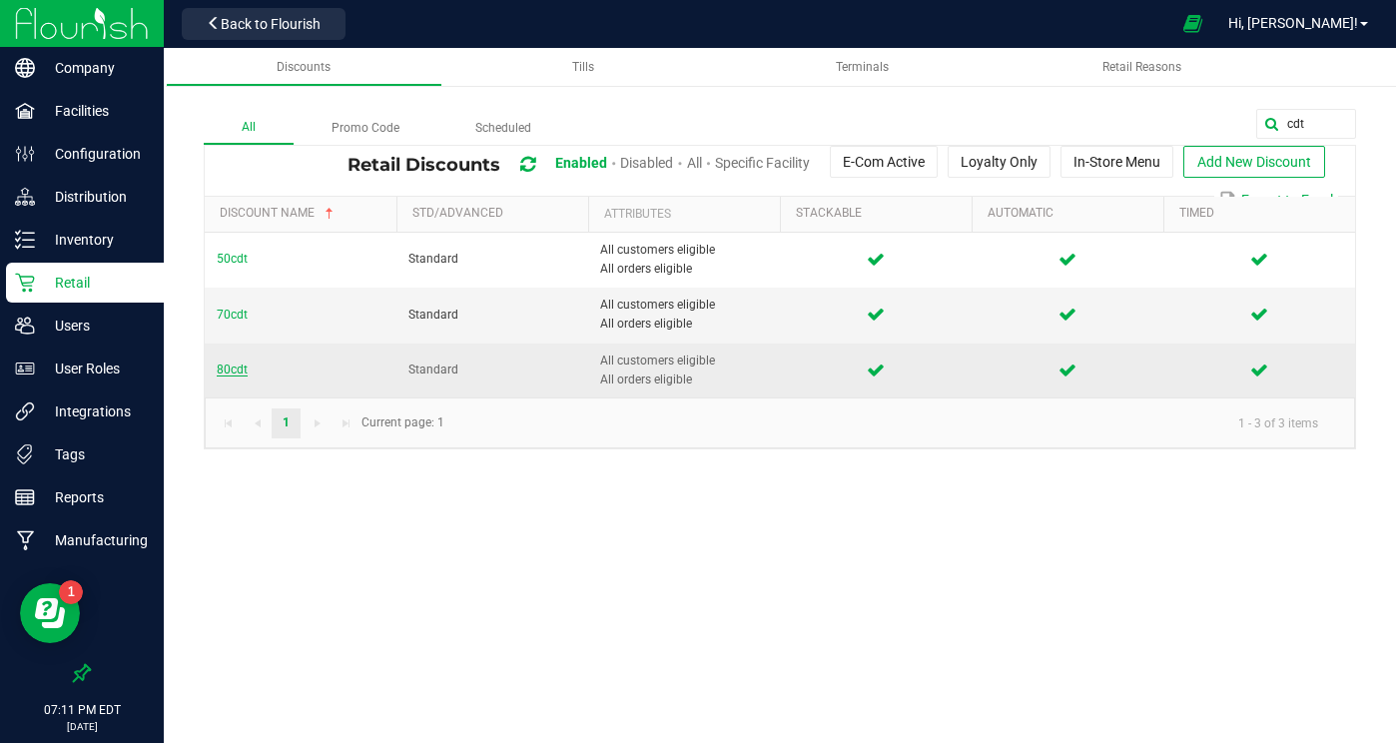
click at [232, 368] on span "80cdt" at bounding box center [232, 369] width 31 height 14
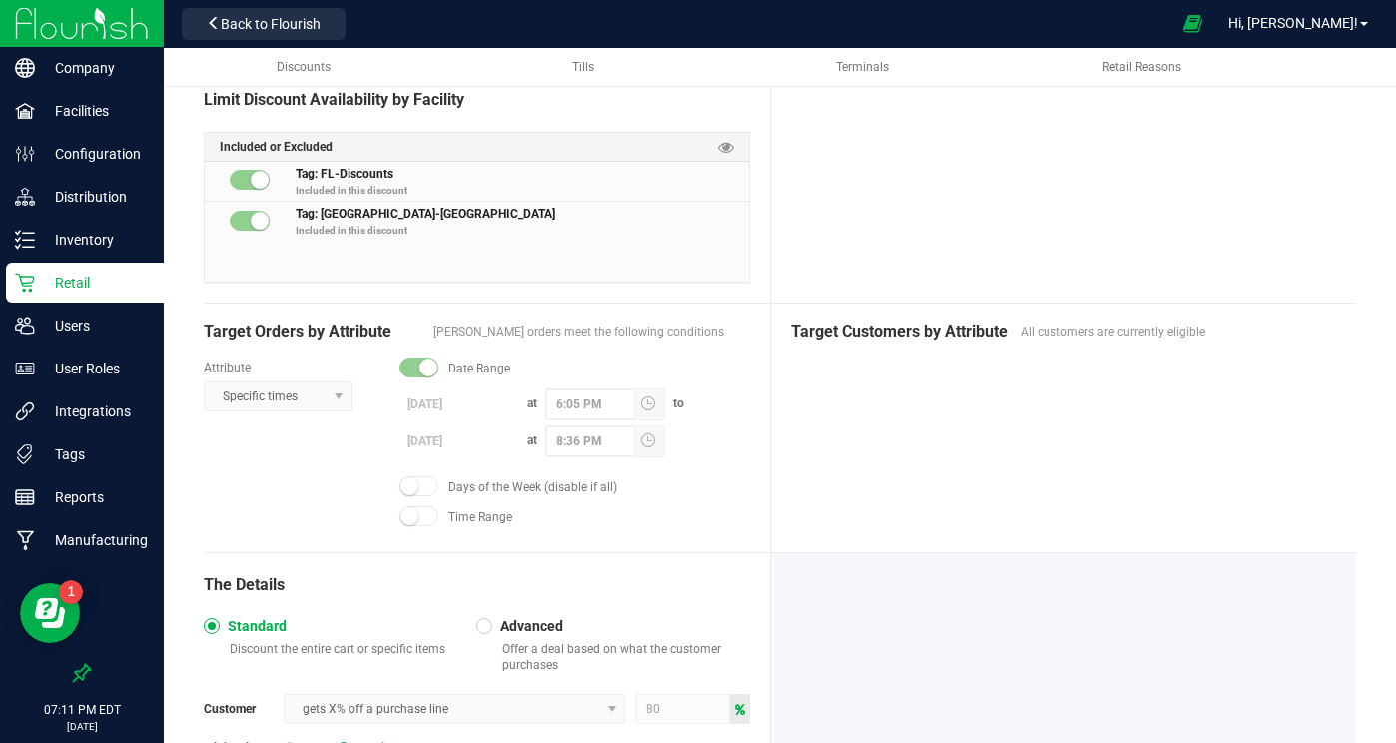
scroll to position [529, 0]
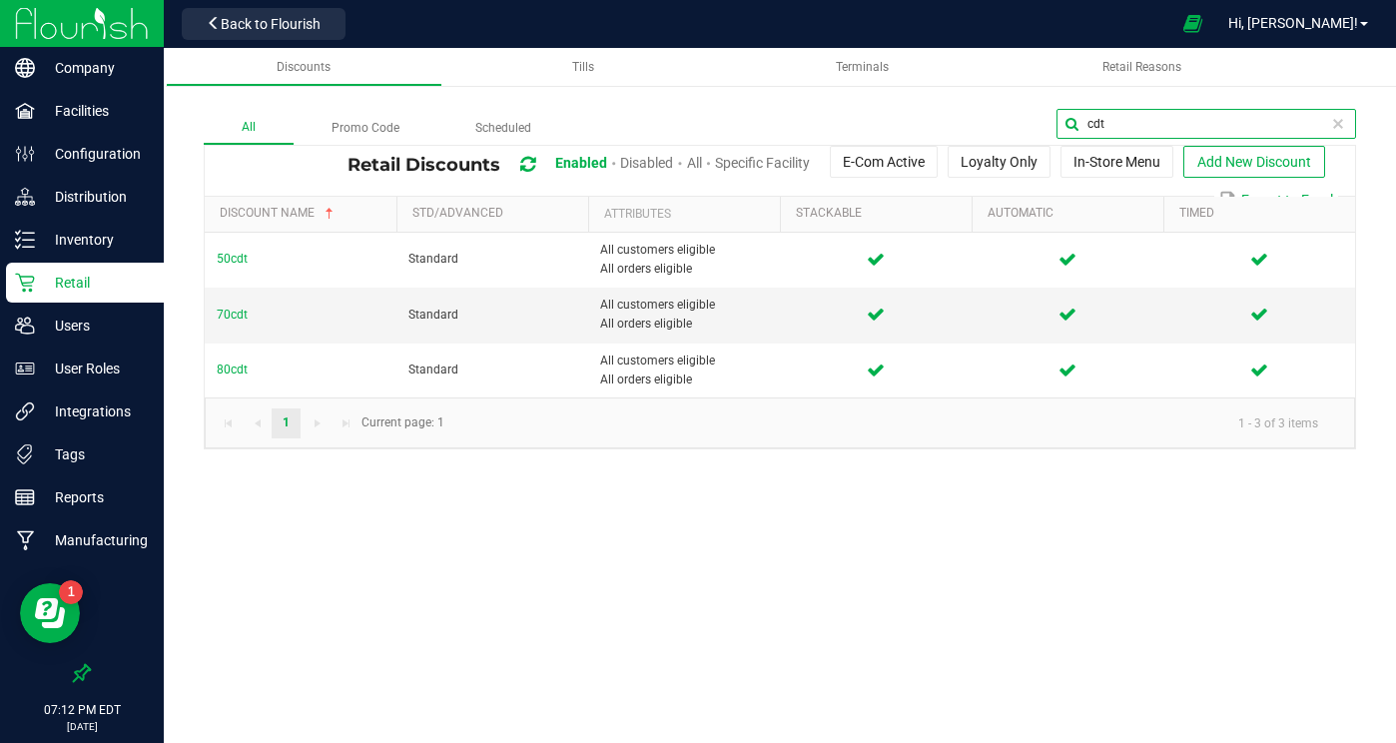
drag, startPoint x: 1302, startPoint y: 124, endPoint x: 1116, endPoint y: 100, distance: 187.2
click at [1116, 100] on div "All Promo Code Scheduled cdt Retail Discounts Enabled Disabled All Specific Fac…" at bounding box center [780, 259] width 1232 height 420
type input "dep"
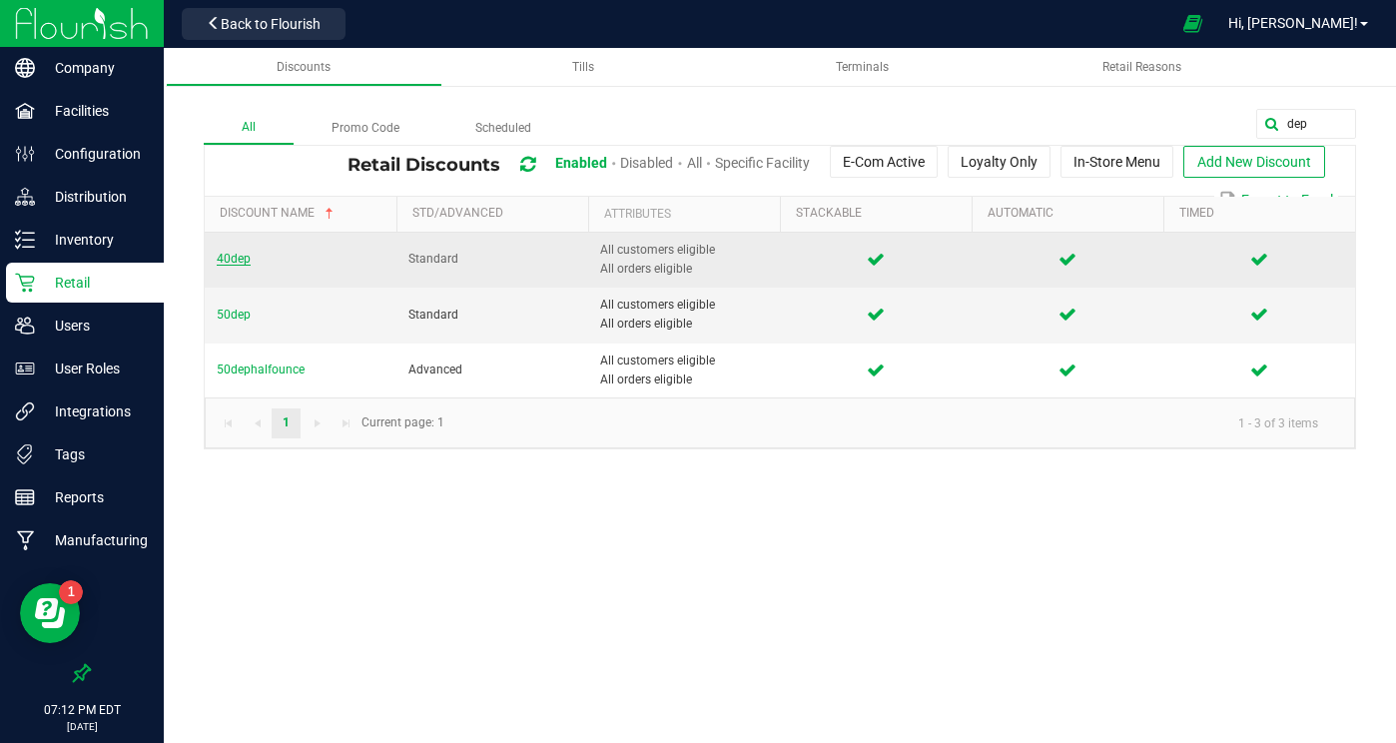
click at [236, 259] on span "40dep" at bounding box center [234, 259] width 34 height 14
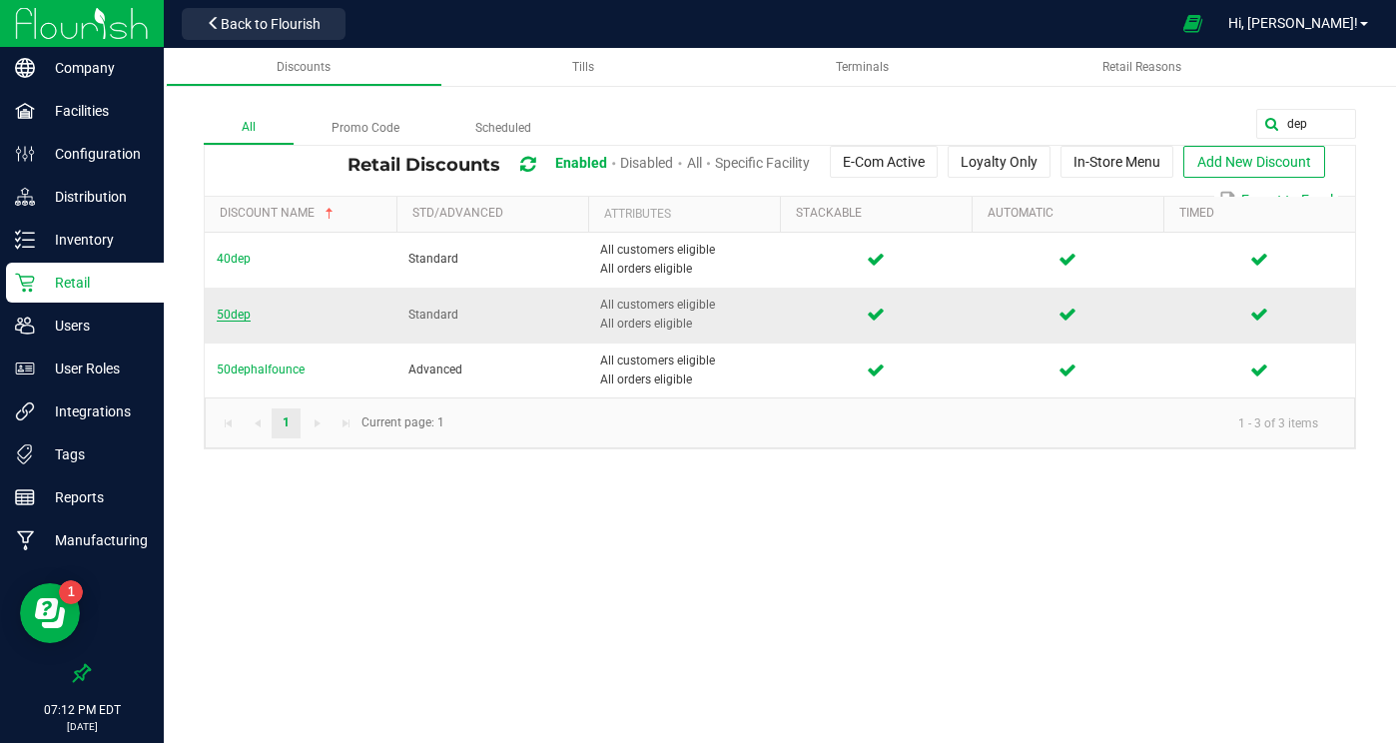
click at [235, 314] on span "50dep" at bounding box center [234, 315] width 34 height 14
drag, startPoint x: 1294, startPoint y: 117, endPoint x: 1107, endPoint y: 105, distance: 187.1
click at [1107, 105] on div "All Promo Code Scheduled dep Retail Discounts Enabled Disabled All Specific Fac…" at bounding box center [780, 259] width 1232 height 420
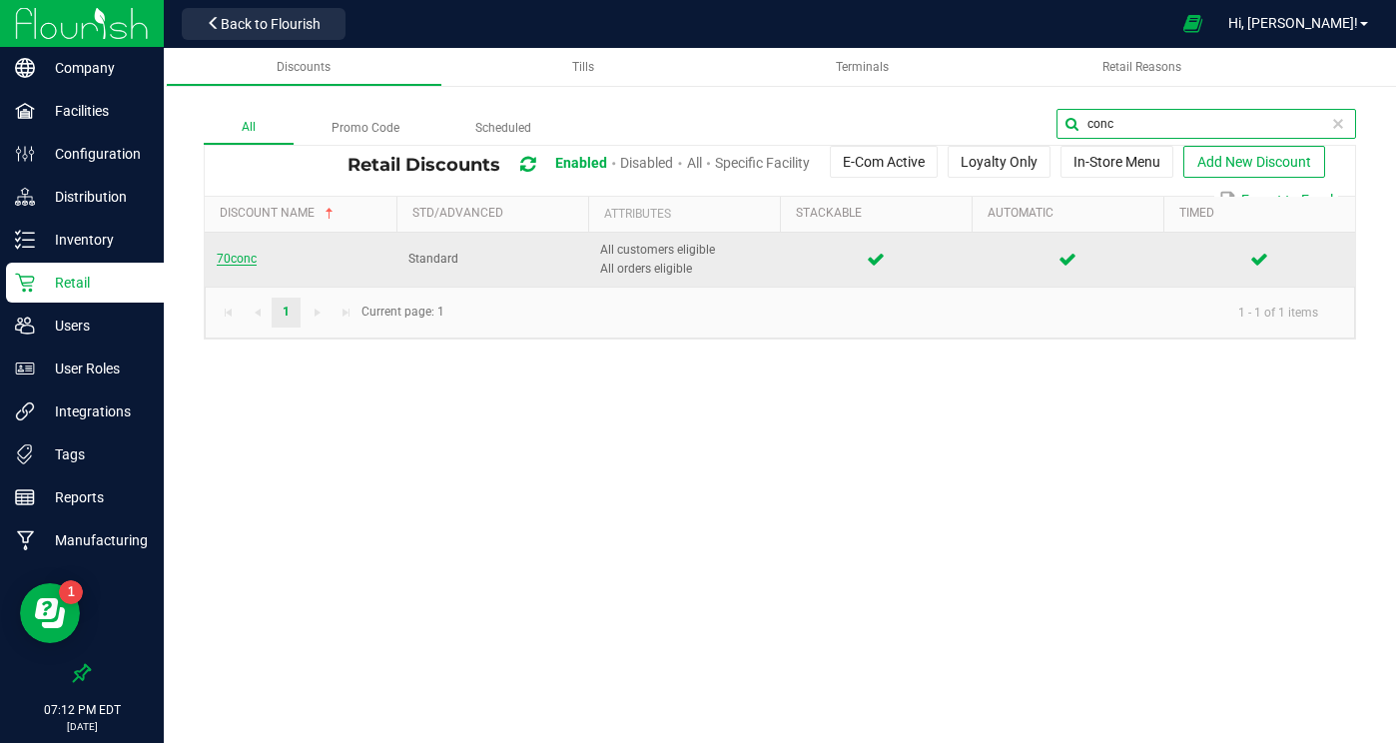
type input "conc"
click at [219, 254] on span "70conc" at bounding box center [237, 259] width 40 height 14
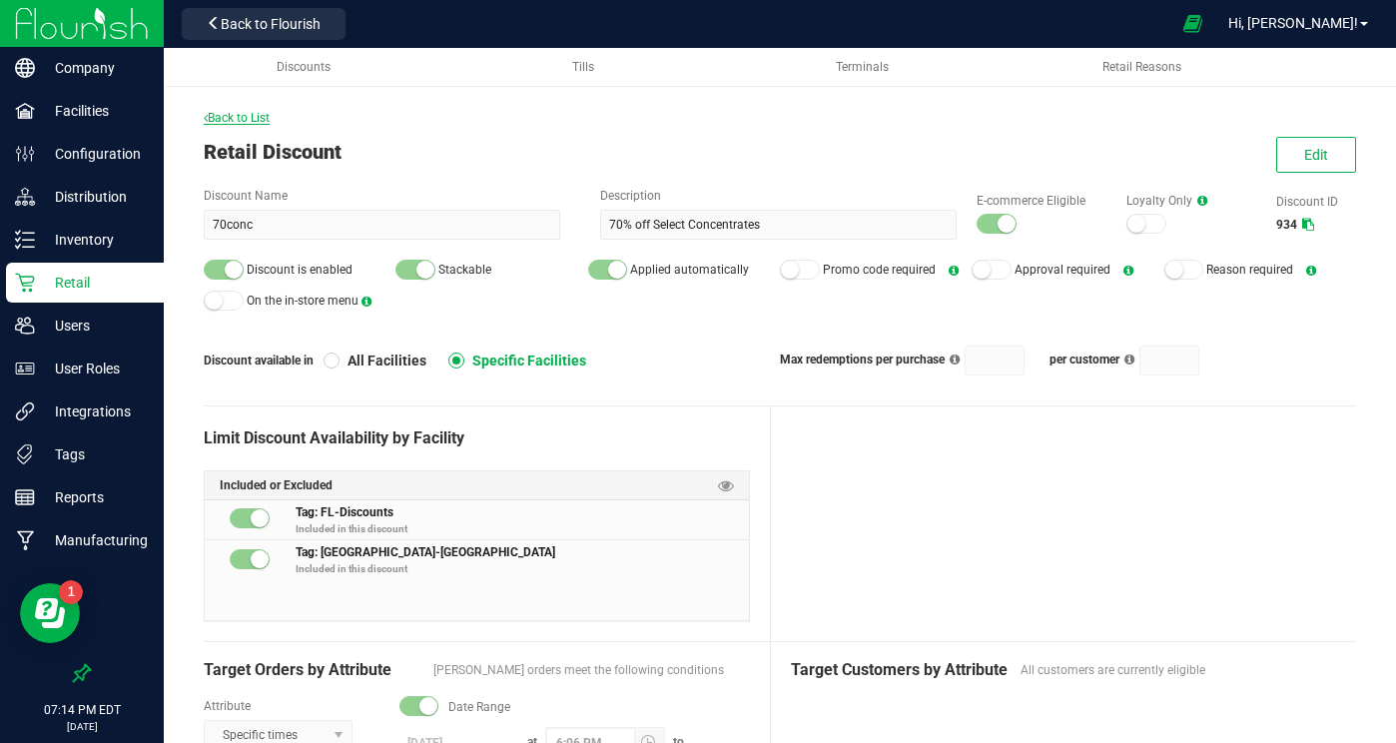
click at [220, 114] on span "Back to List" at bounding box center [237, 118] width 66 height 14
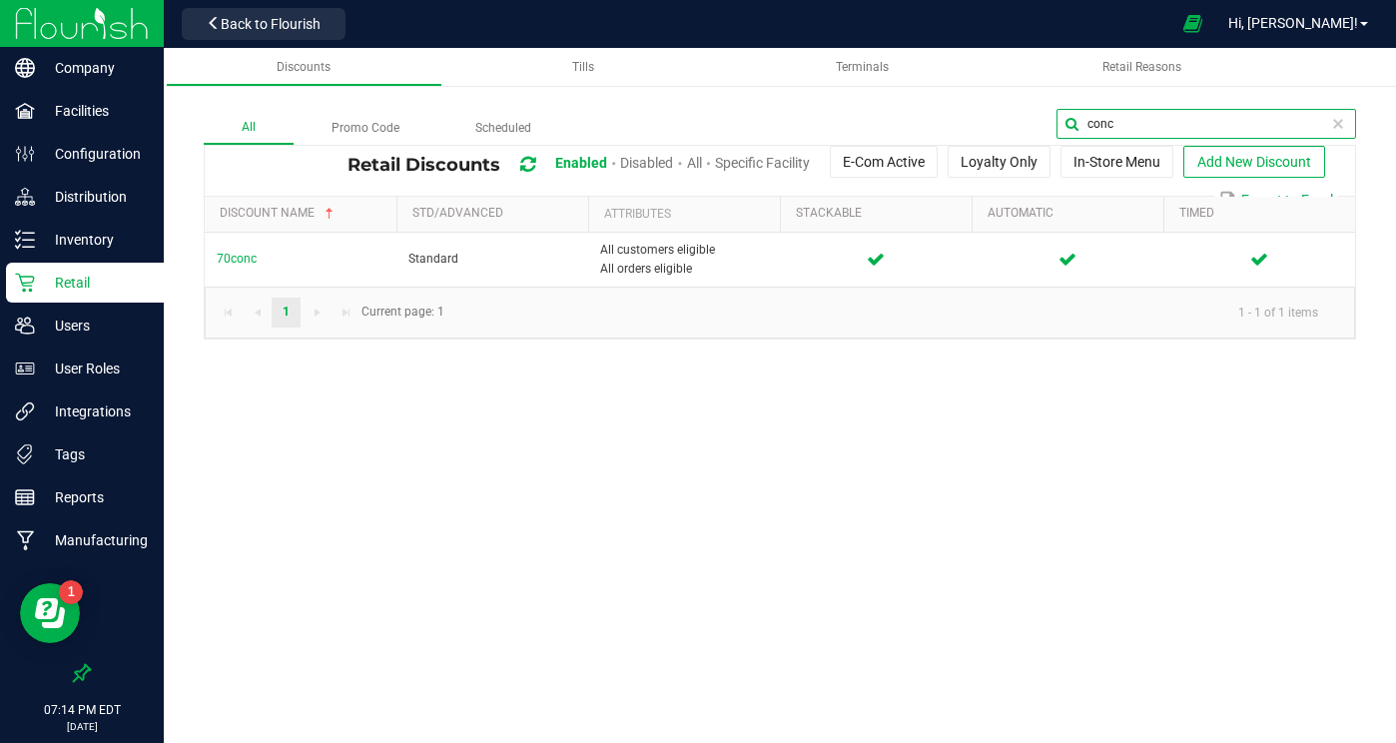
drag, startPoint x: 1318, startPoint y: 121, endPoint x: 1119, endPoint y: 123, distance: 198.7
click at [1120, 123] on input "conc" at bounding box center [1206, 124] width 300 height 30
type input "c"
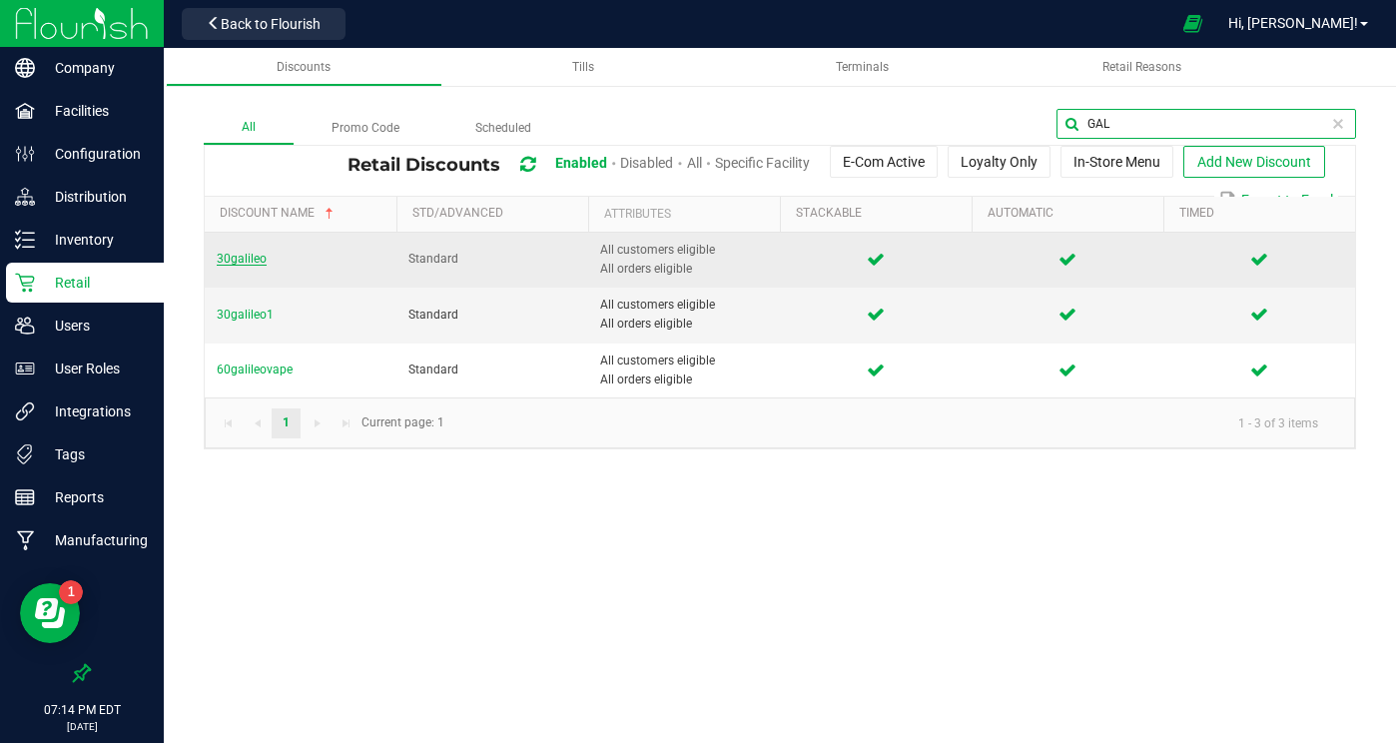
type input "GAL"
click at [247, 260] on span "30galileo" at bounding box center [242, 259] width 50 height 14
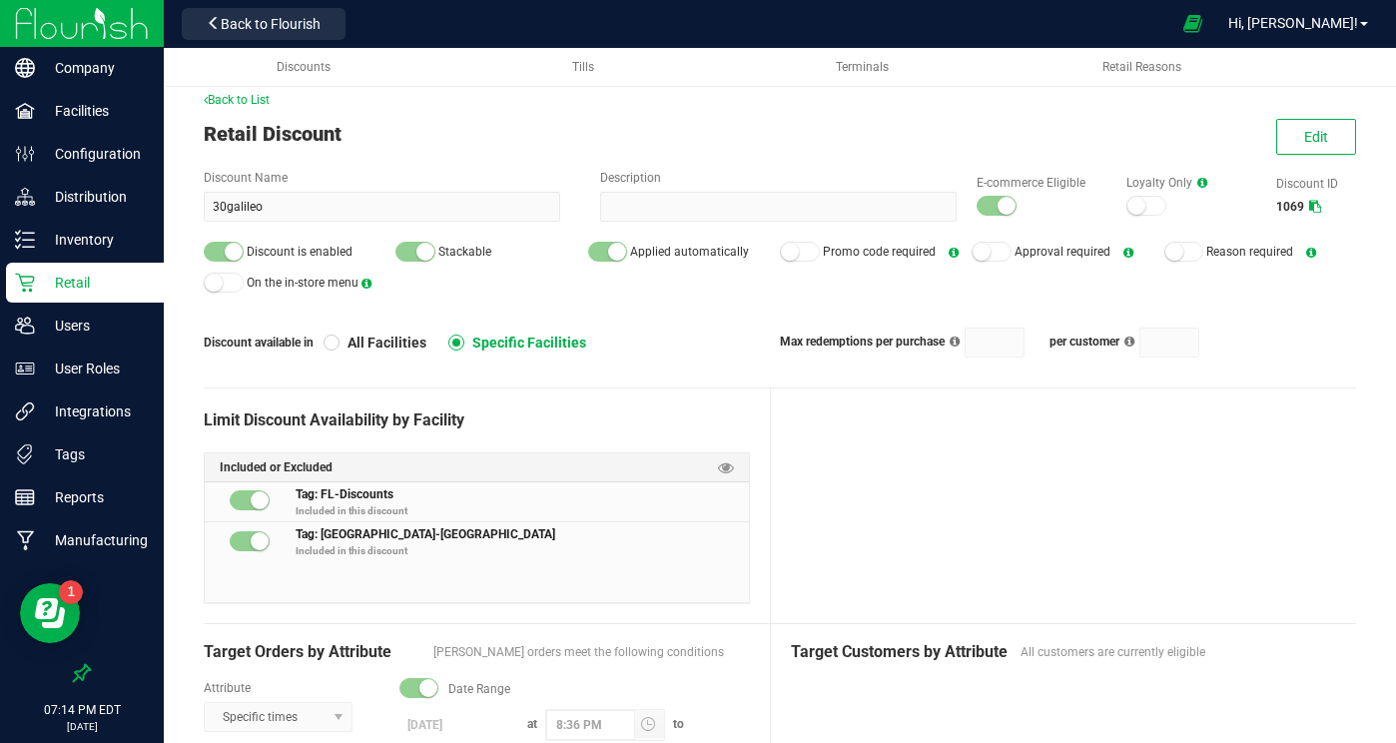
scroll to position [17, 0]
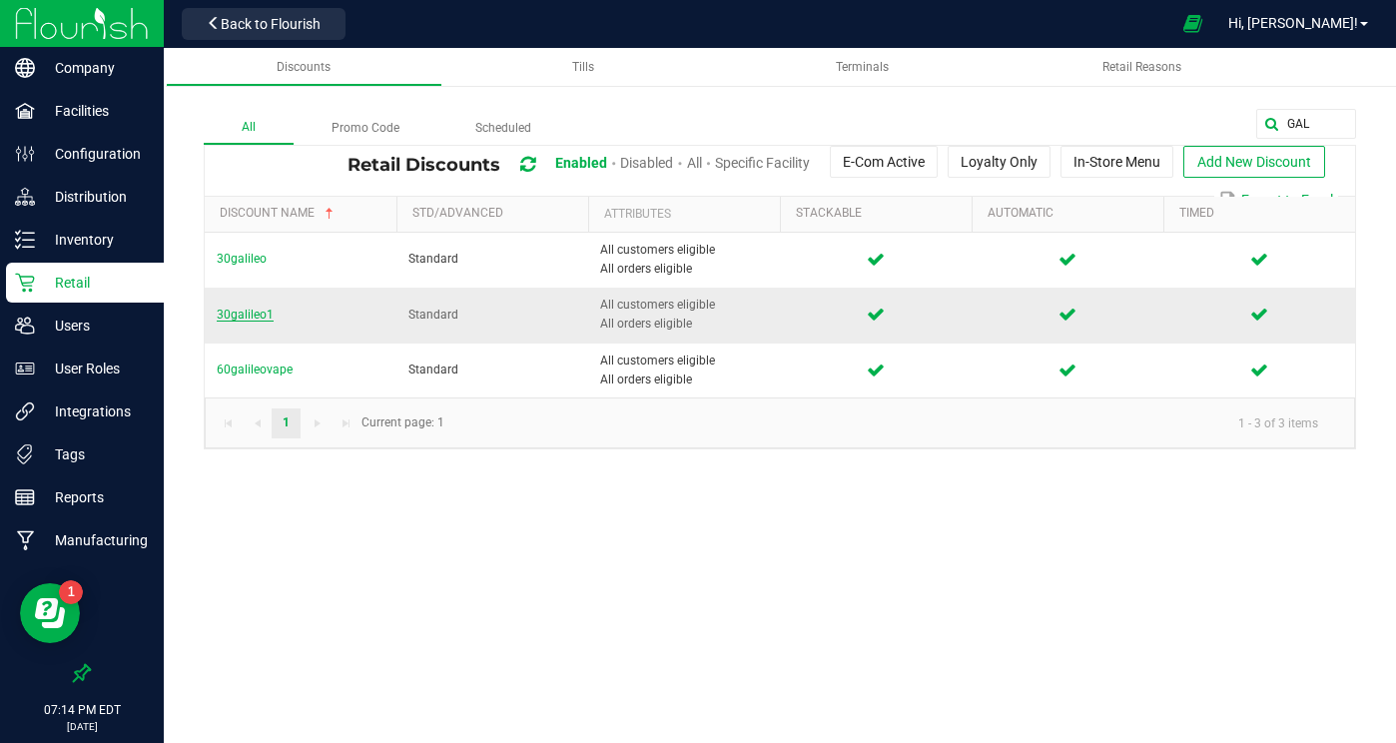
click at [255, 315] on span "30galileo1" at bounding box center [245, 315] width 57 height 14
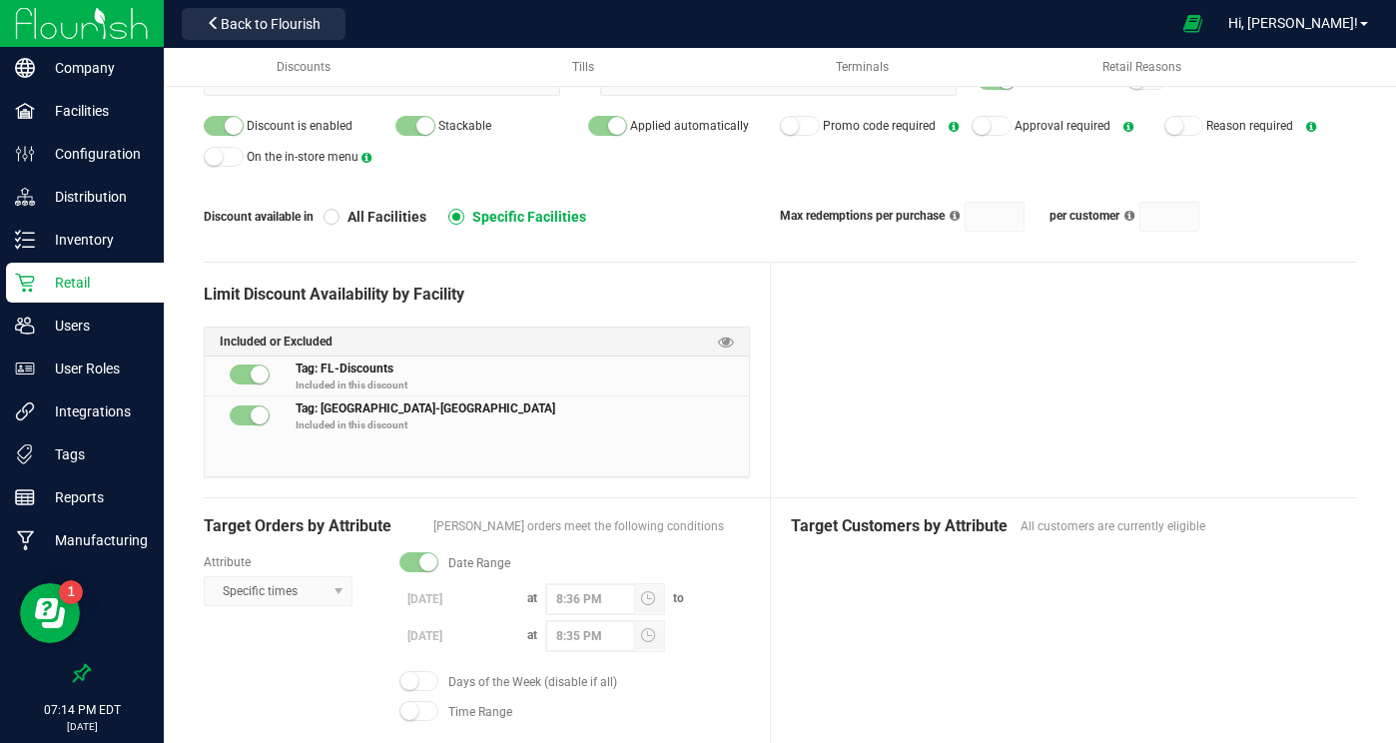
scroll to position [147, 0]
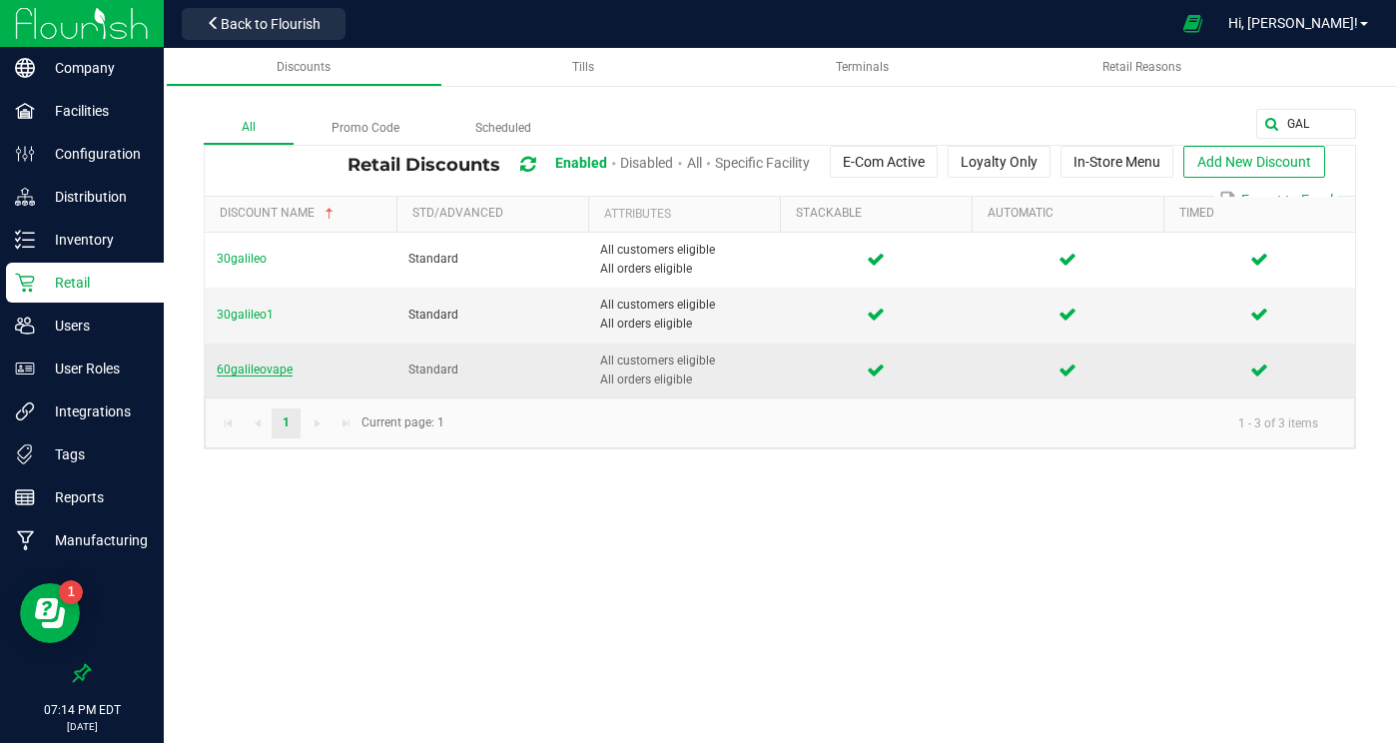
click at [252, 364] on span "60galileovape" at bounding box center [255, 369] width 76 height 14
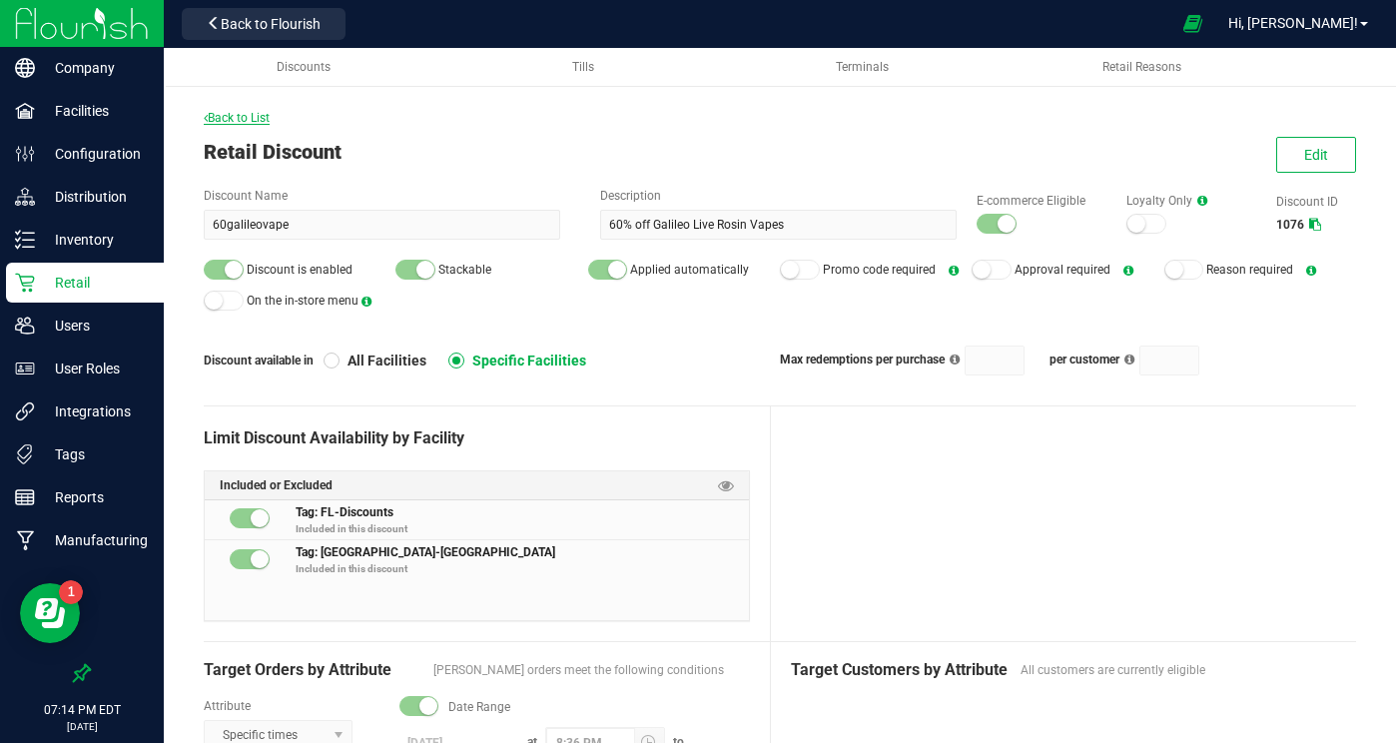
click at [255, 113] on span "Back to List" at bounding box center [237, 118] width 66 height 14
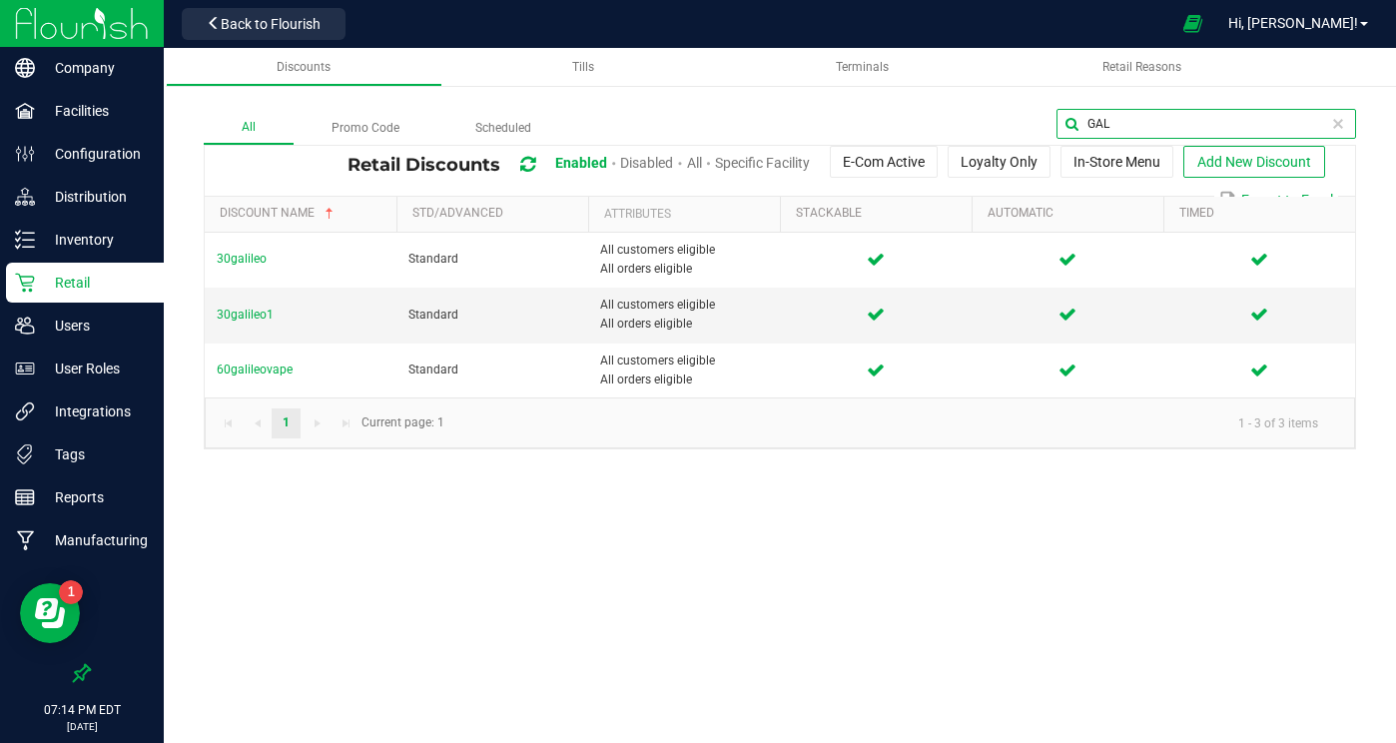
click at [1113, 109] on input "GAL" at bounding box center [1206, 124] width 300 height 30
type input "DEP"
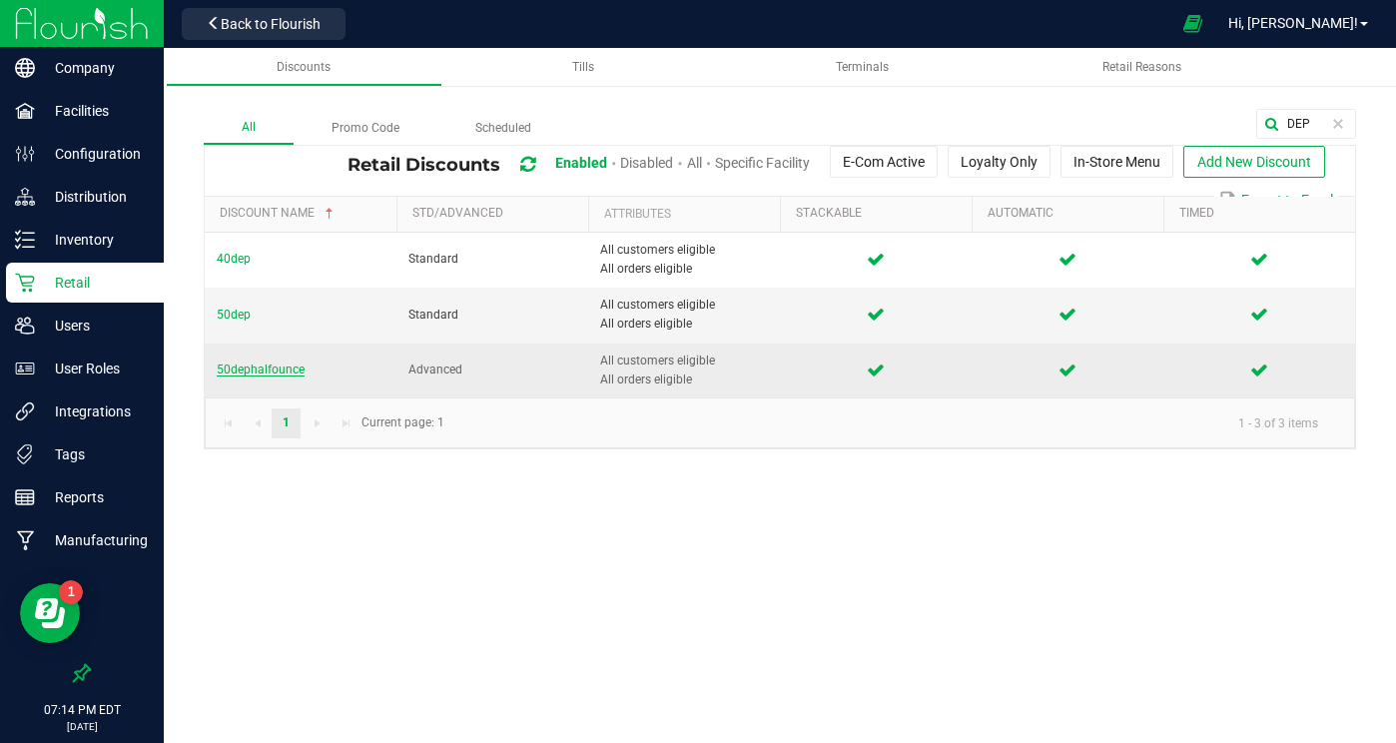
click at [252, 369] on span "50dephalfounce" at bounding box center [261, 369] width 88 height 14
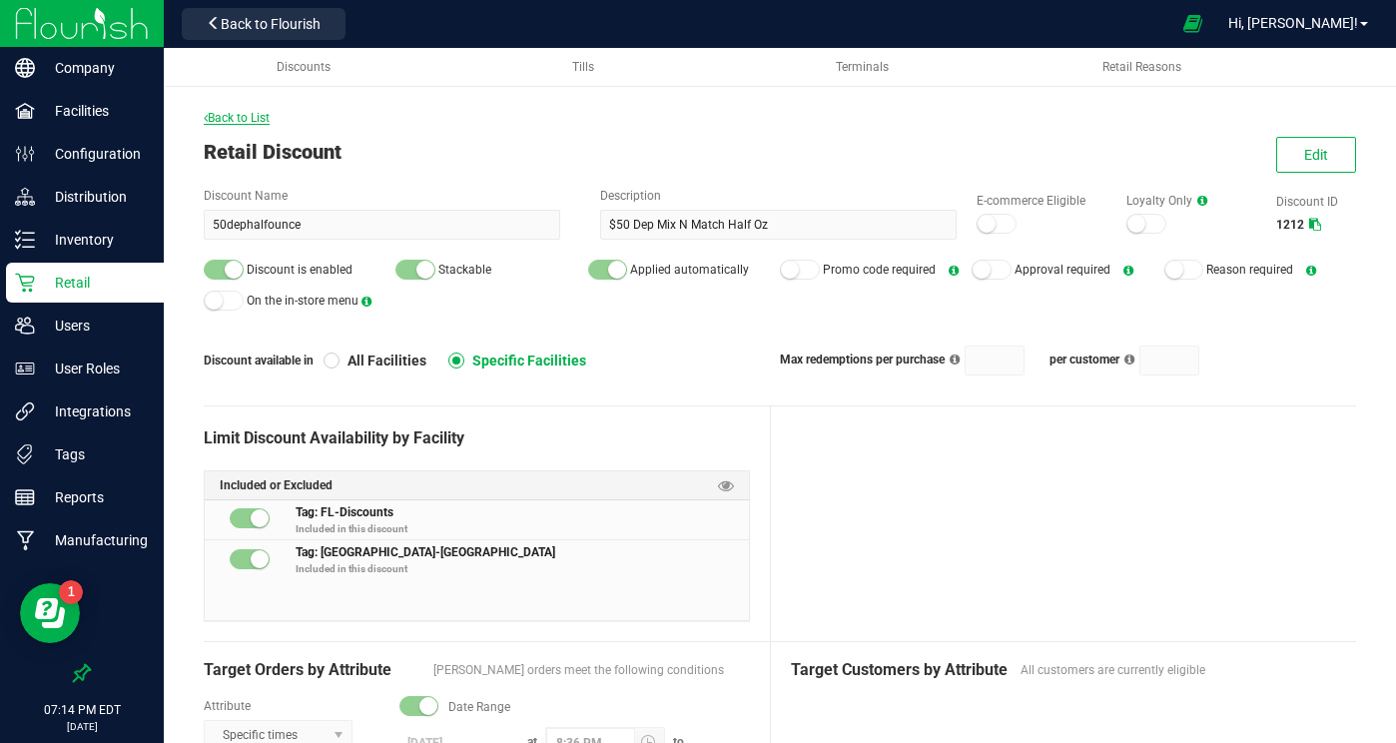
click at [256, 114] on span "Back to List" at bounding box center [237, 118] width 66 height 14
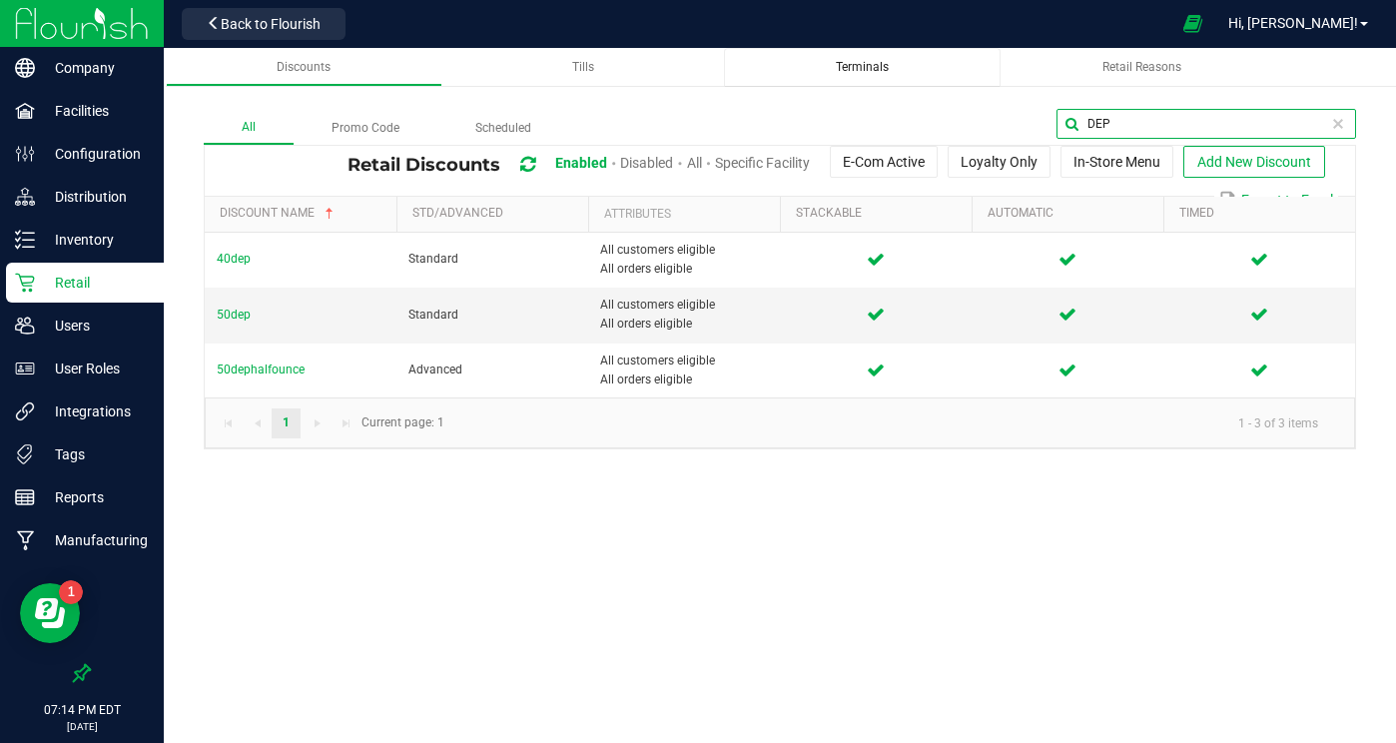
drag, startPoint x: 1322, startPoint y: 129, endPoint x: 976, endPoint y: 62, distance: 351.9
click at [978, 62] on div "Discounts Tills Terminals Retail Reasons All Promo Code Scheduled DEP Retail Di…" at bounding box center [780, 258] width 1232 height 421
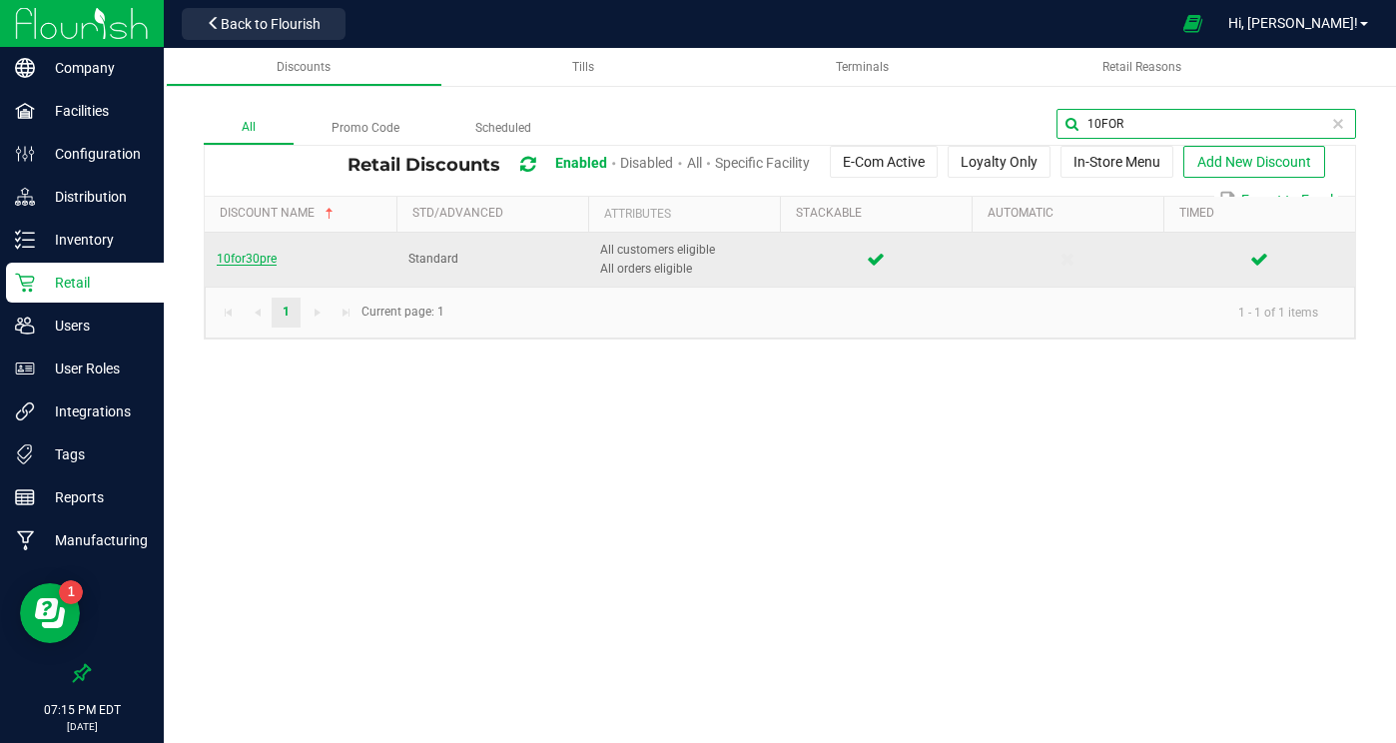
type input "10FOR"
click at [234, 260] on span "10for30pre" at bounding box center [247, 259] width 60 height 14
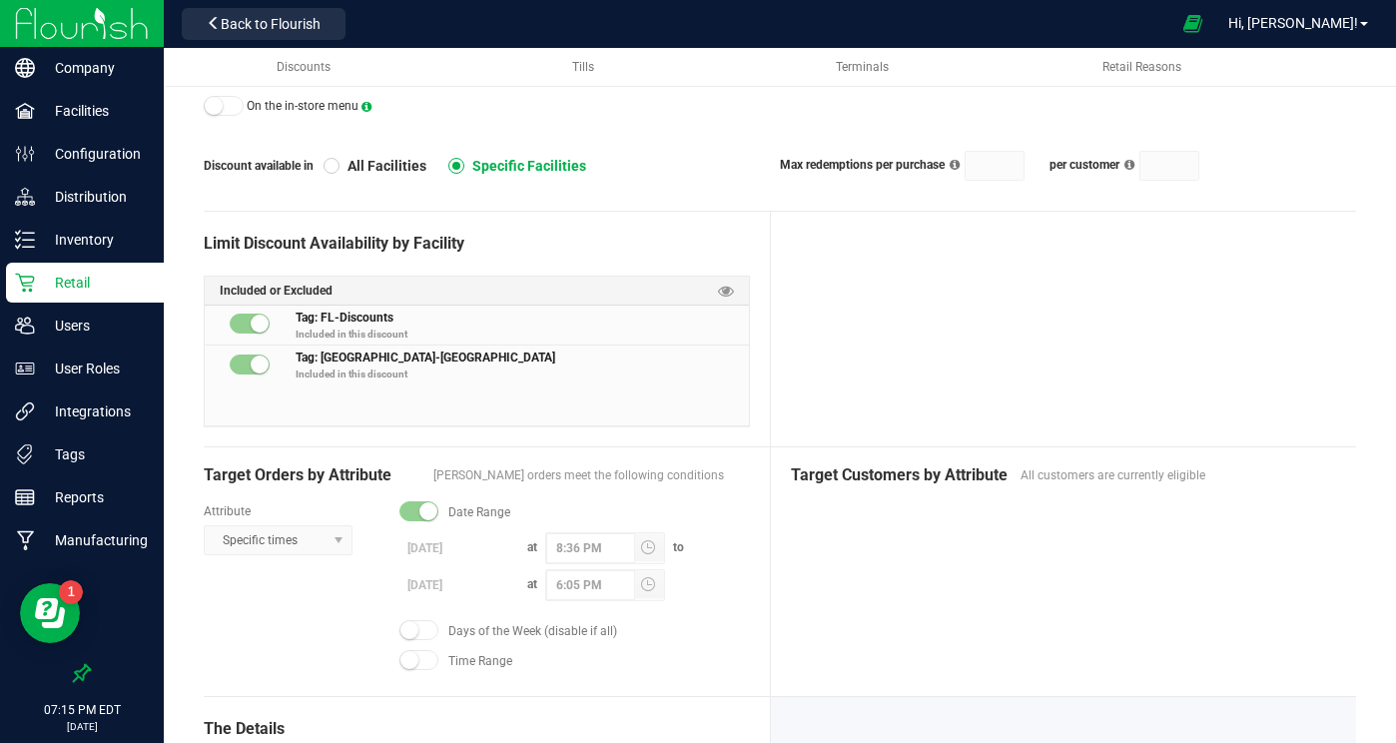
scroll to position [383, 0]
